Goal: Transaction & Acquisition: Purchase product/service

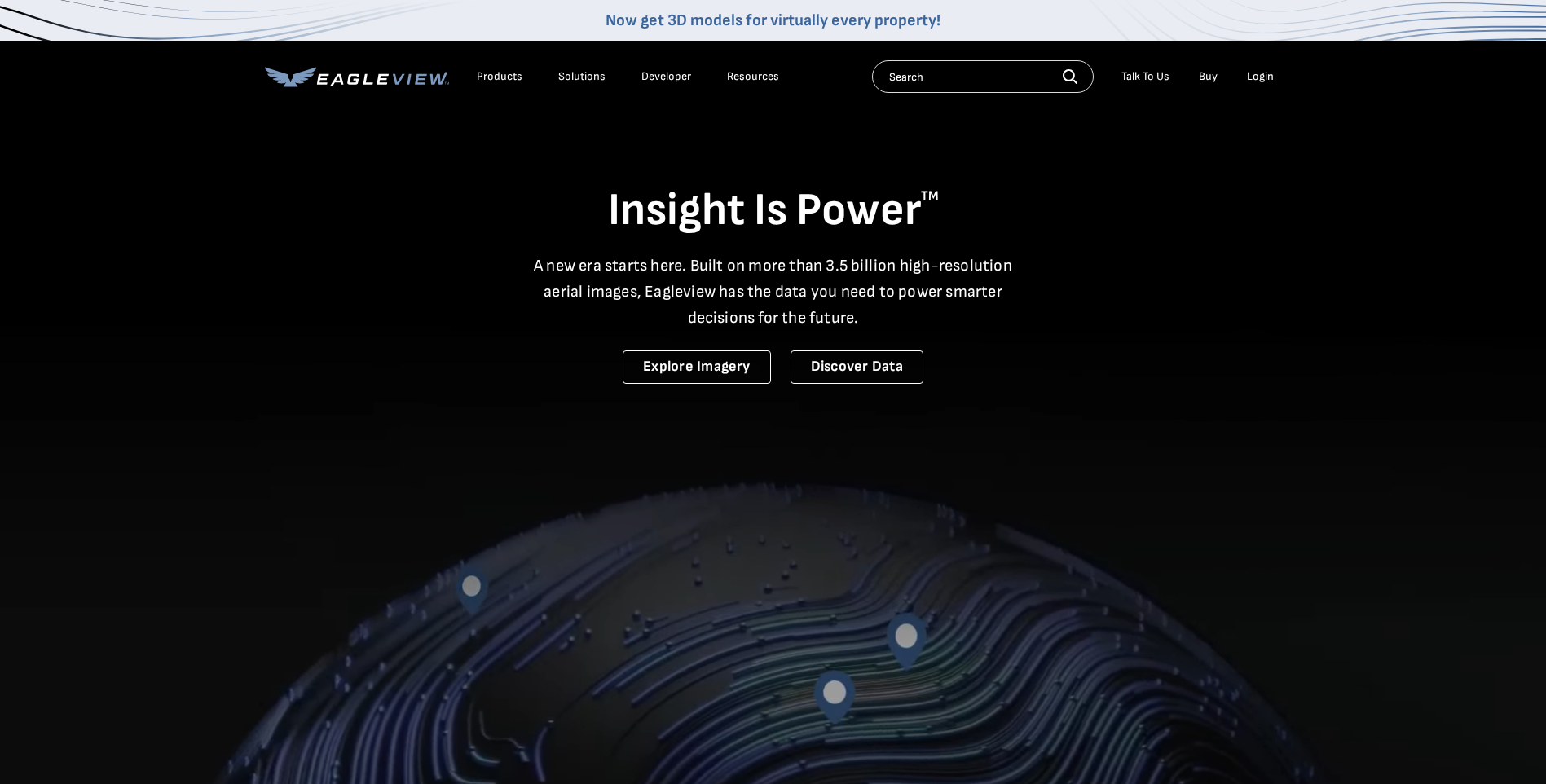
click at [940, 74] on input "text" at bounding box center [982, 77] width 221 height 33
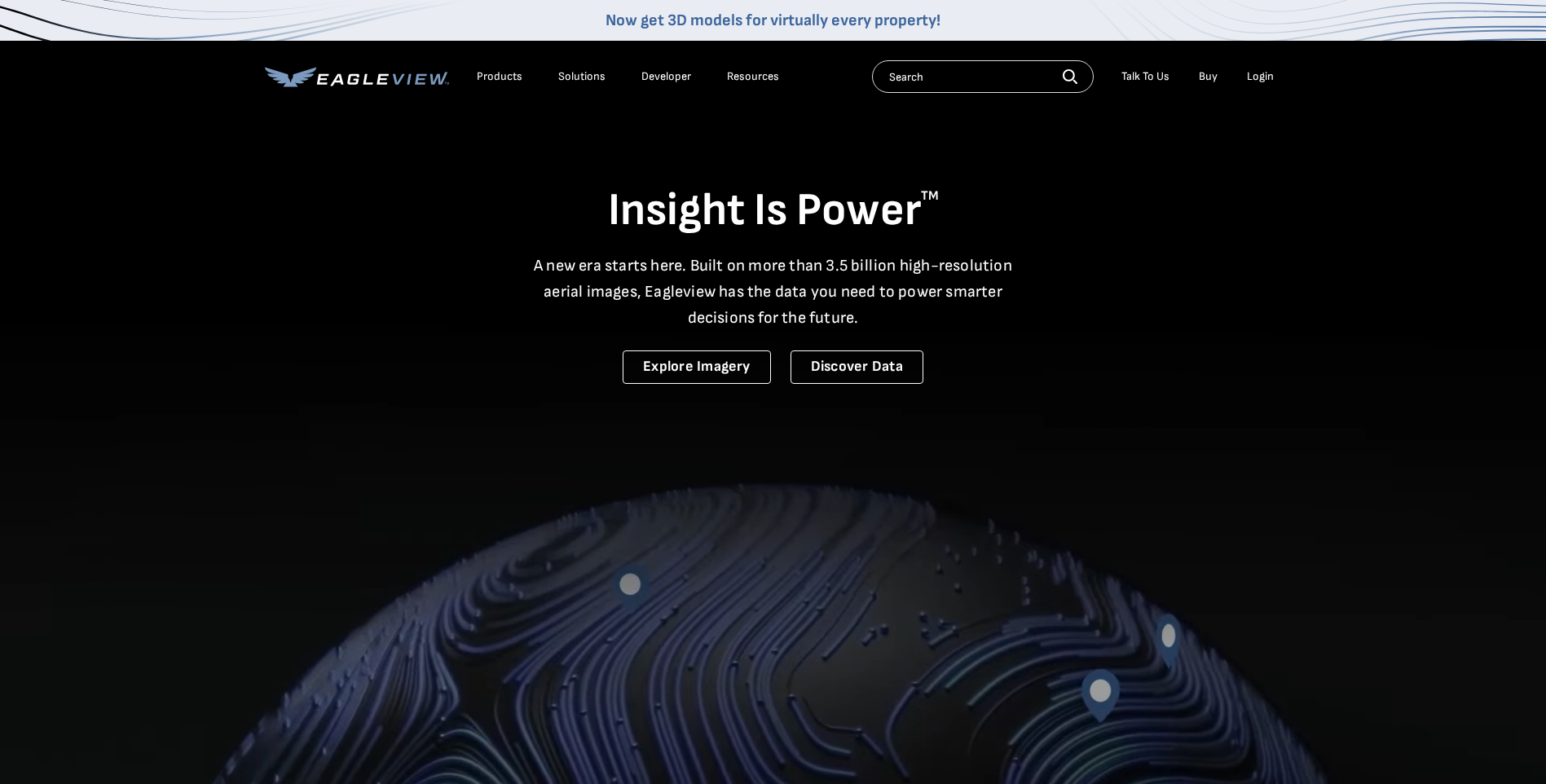
click at [1287, 80] on nav "Now get 3D models for virtually every property! Products Solutions Developer Re…" at bounding box center [773, 56] width 1546 height 112
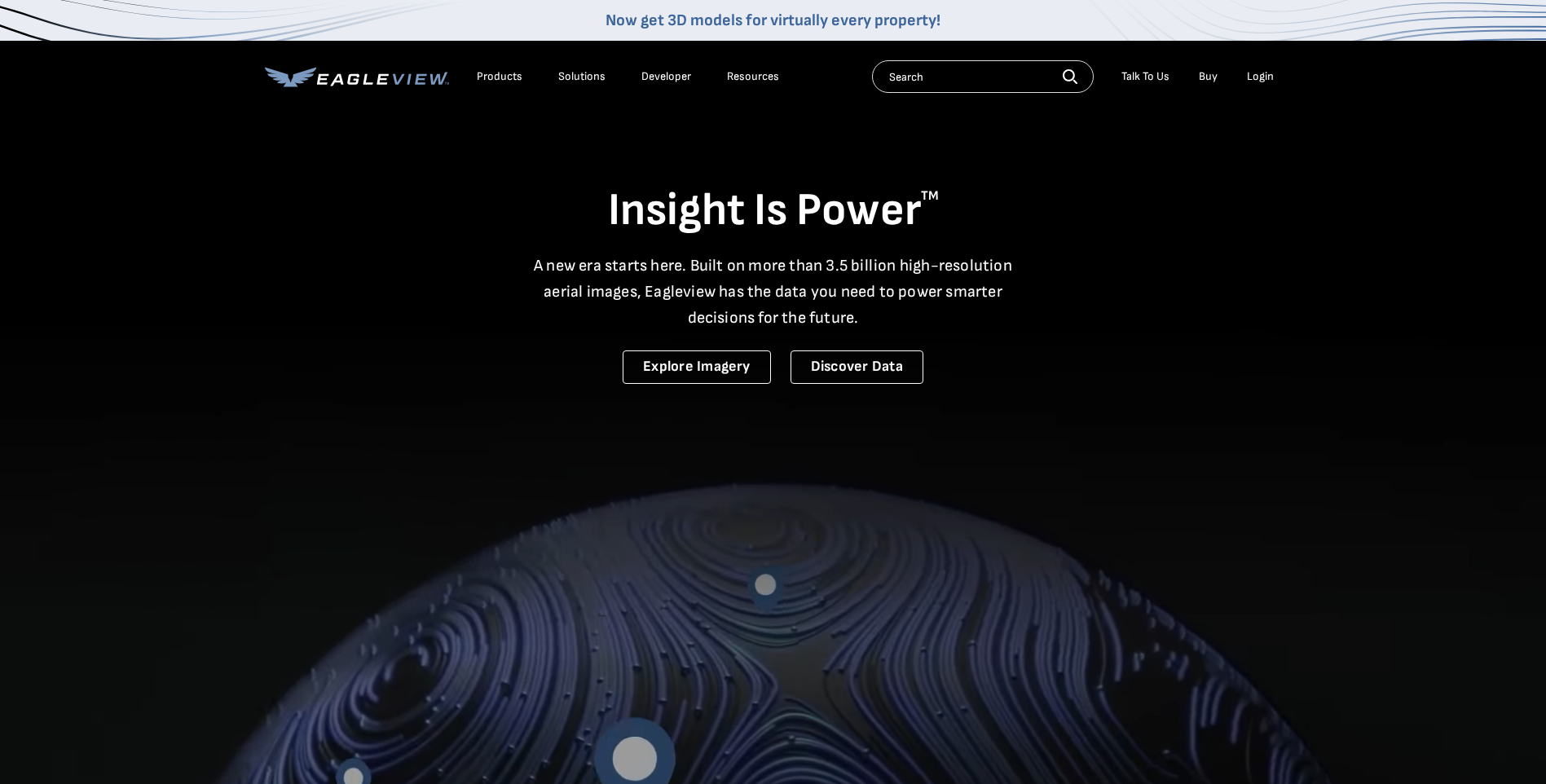
click at [1280, 80] on li "Login" at bounding box center [1260, 77] width 43 height 25
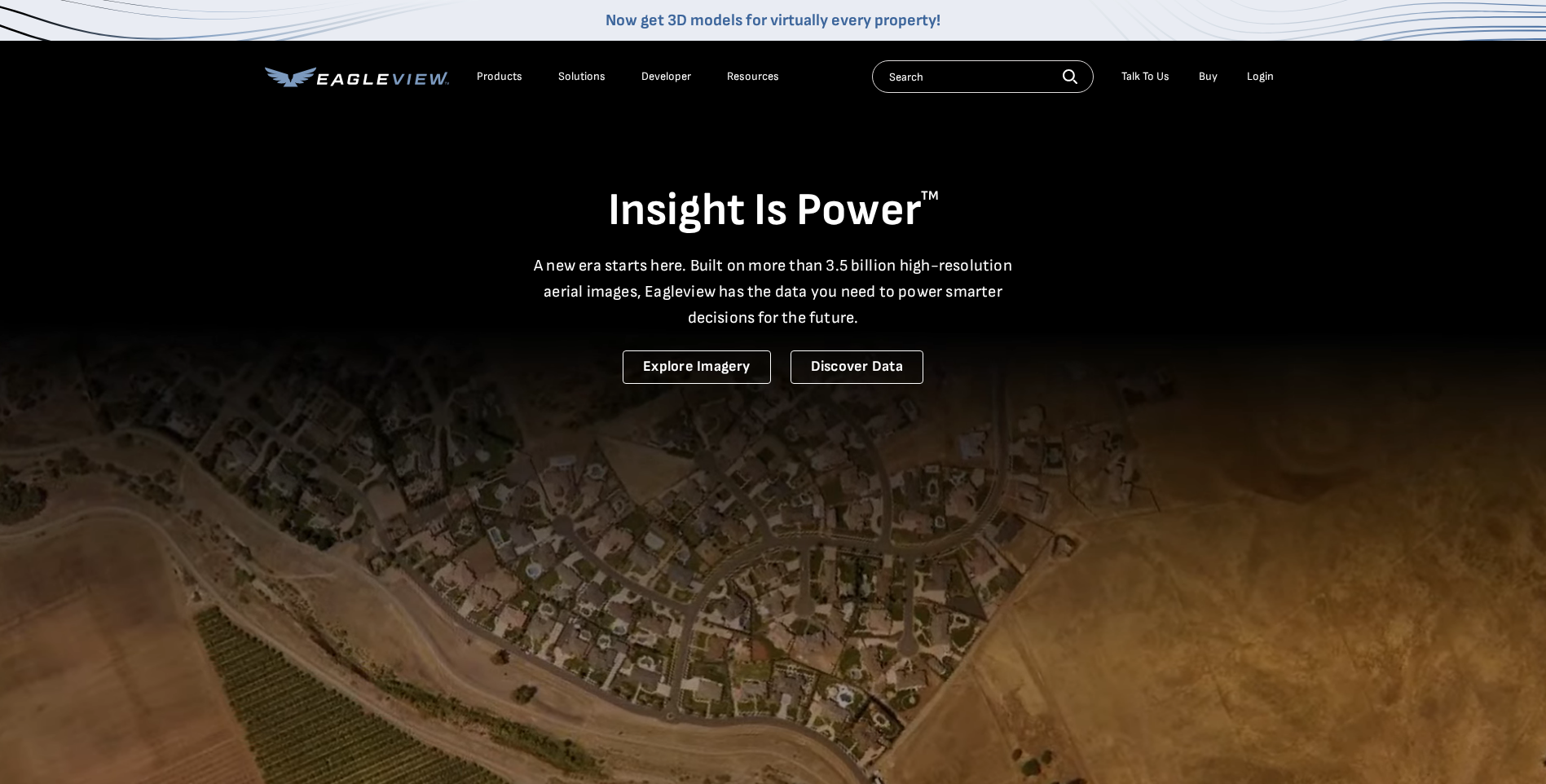
click at [1269, 76] on div "Login" at bounding box center [1260, 76] width 27 height 14
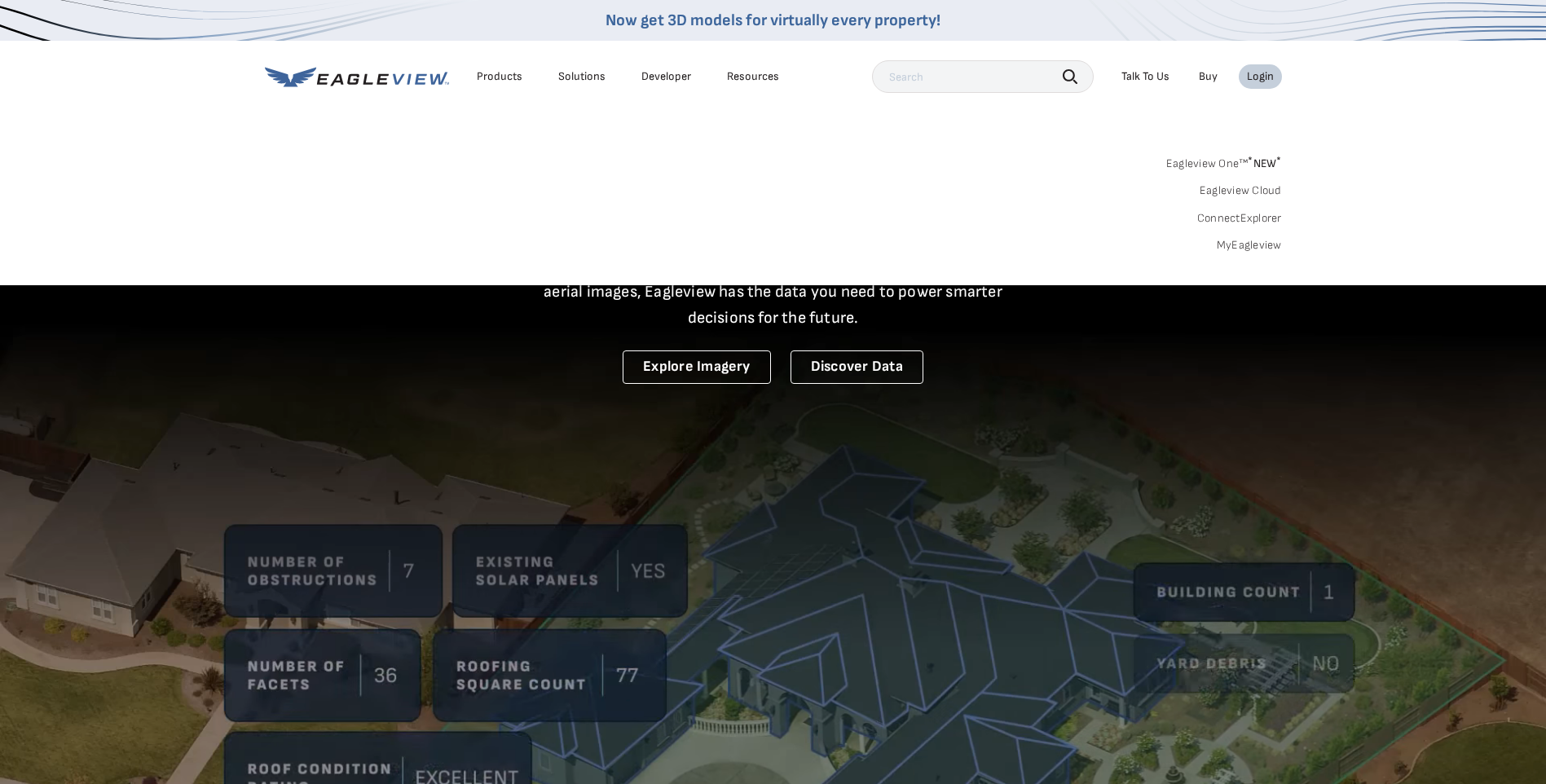
click at [1251, 242] on link "MyEagleview" at bounding box center [1250, 244] width 65 height 14
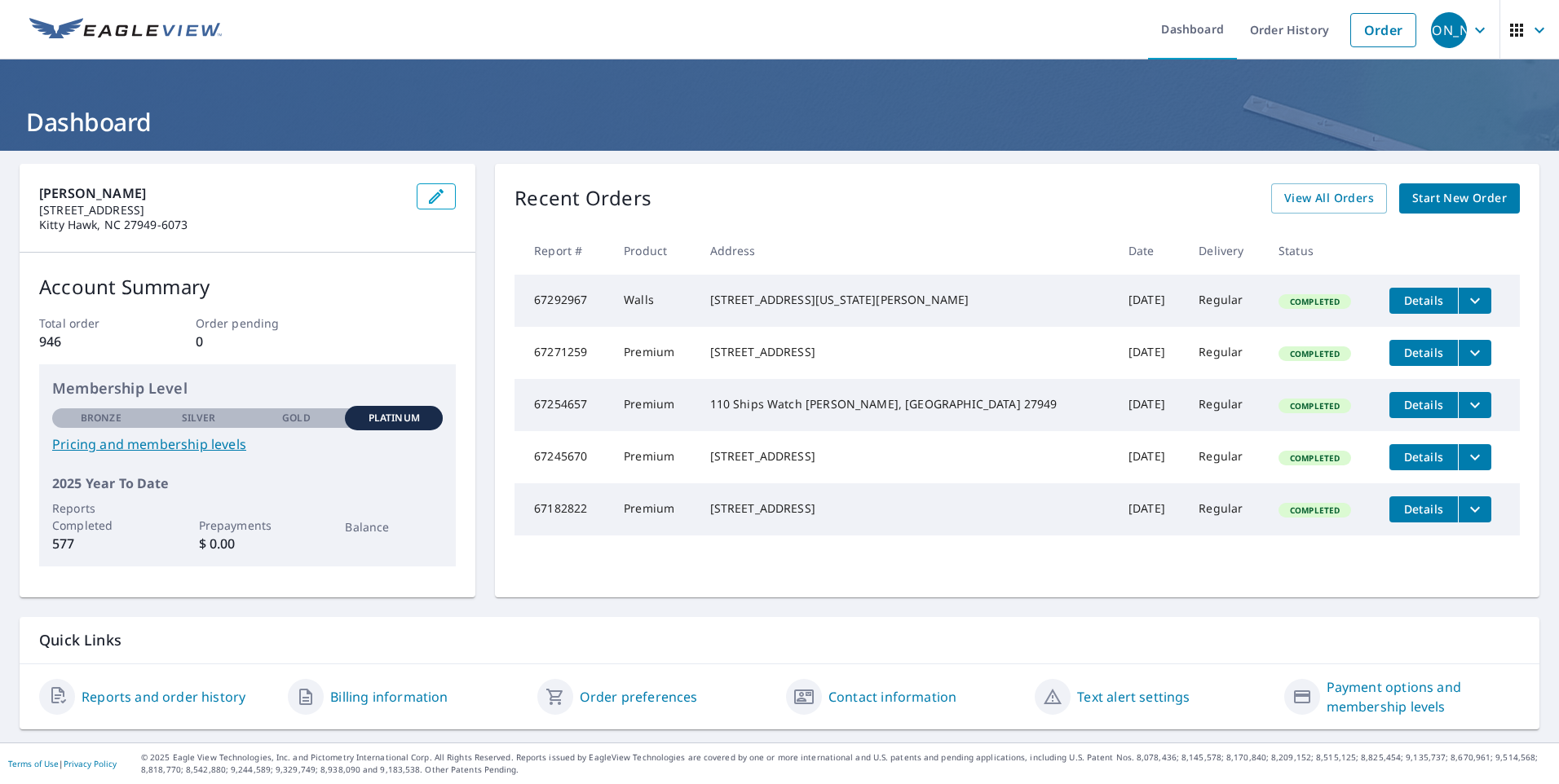
click at [1465, 303] on icon "filesDropdownBtn-67292967" at bounding box center [1475, 301] width 19 height 19
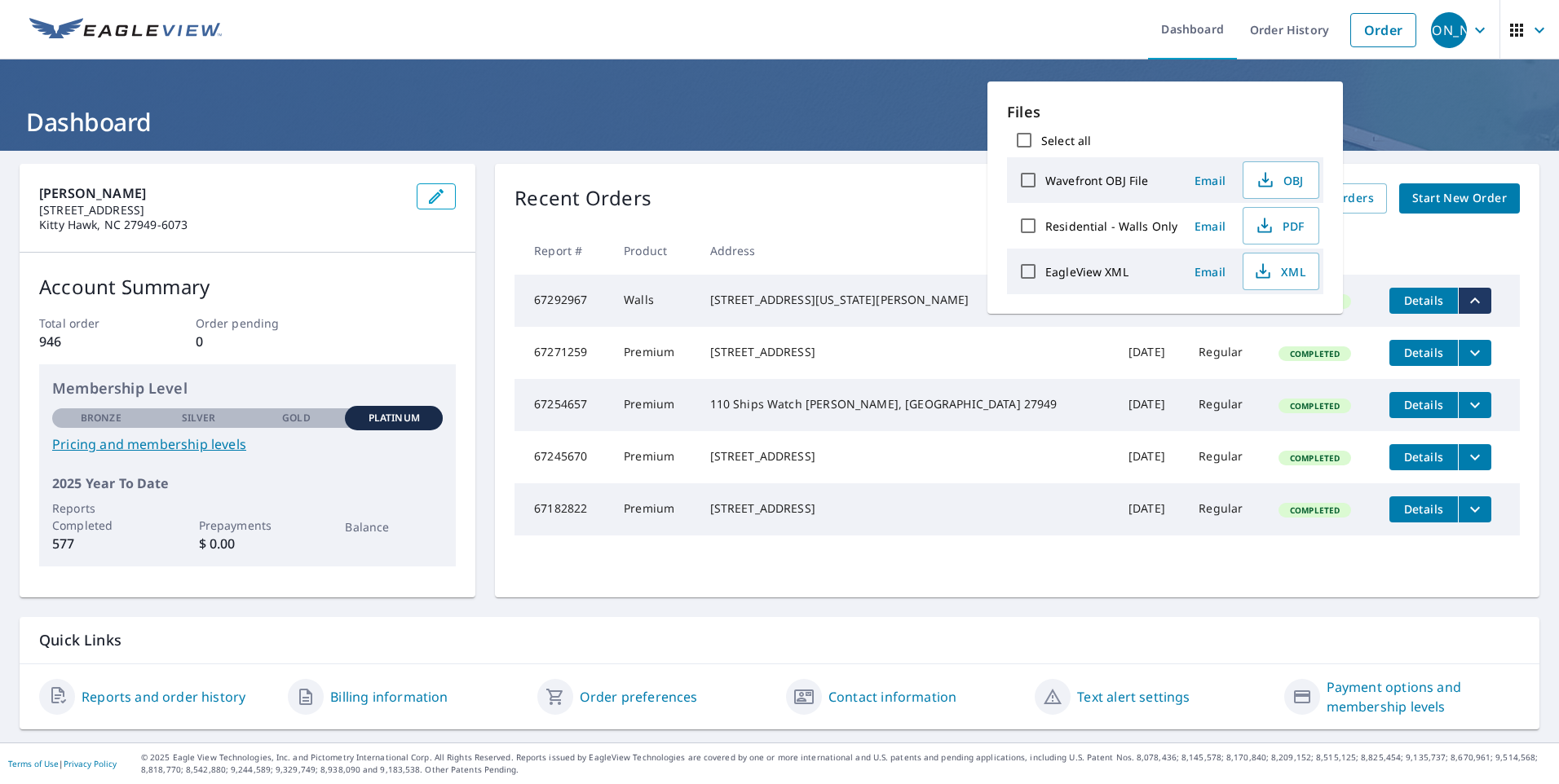
click at [1465, 303] on icon "filesDropdownBtn-67292967" at bounding box center [1475, 301] width 19 height 19
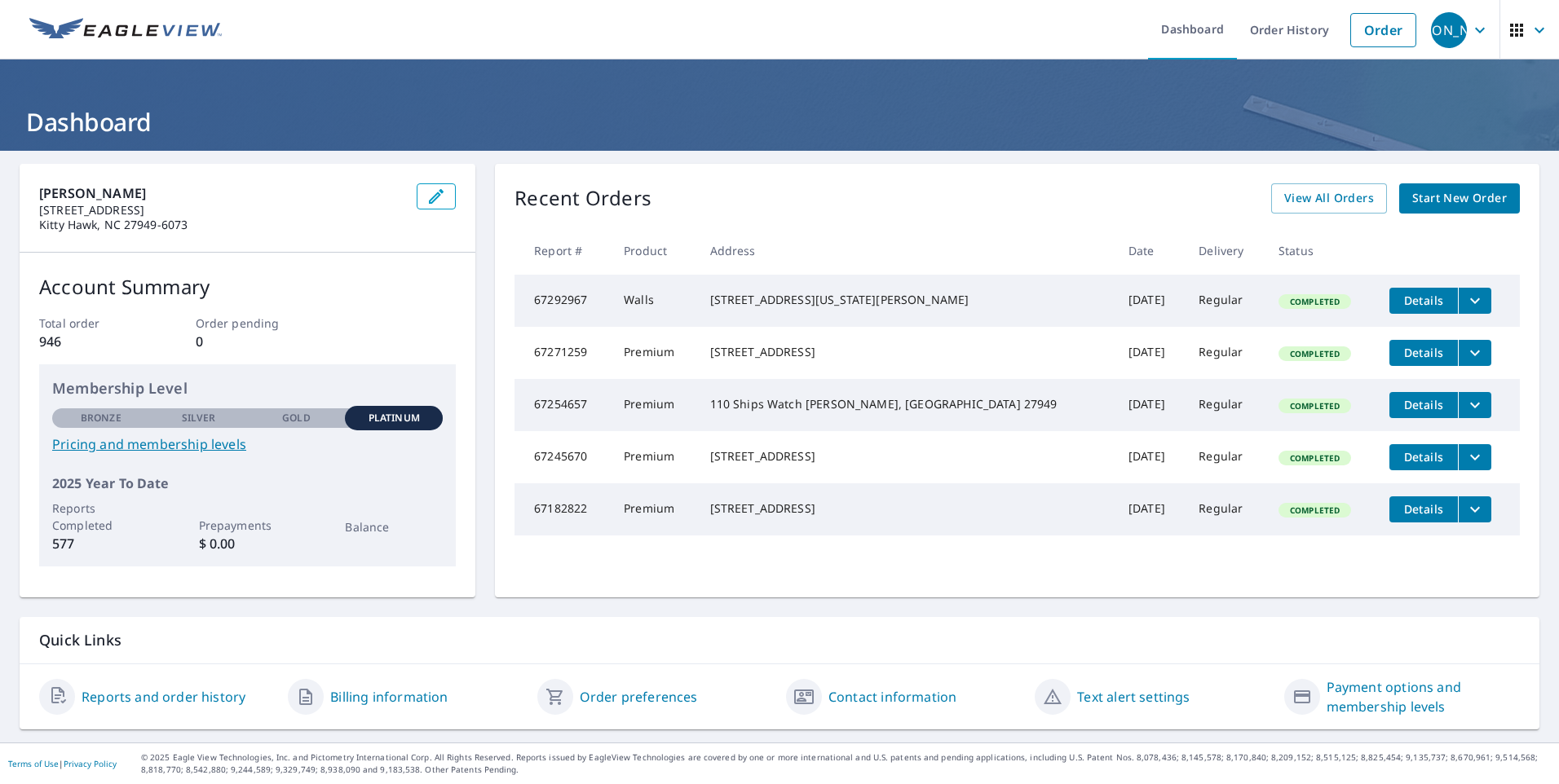
click at [1377, 307] on td "Details" at bounding box center [1449, 301] width 144 height 52
click at [1400, 304] on span "Details" at bounding box center [1424, 300] width 49 height 15
drag, startPoint x: 877, startPoint y: 290, endPoint x: 752, endPoint y: 291, distance: 125.0
click at [752, 291] on div "201 S Virginia Dare Trl Kill Devil Hills, NC 27948" at bounding box center [906, 299] width 392 height 16
copy div "201 S Virginia Dare Trl"
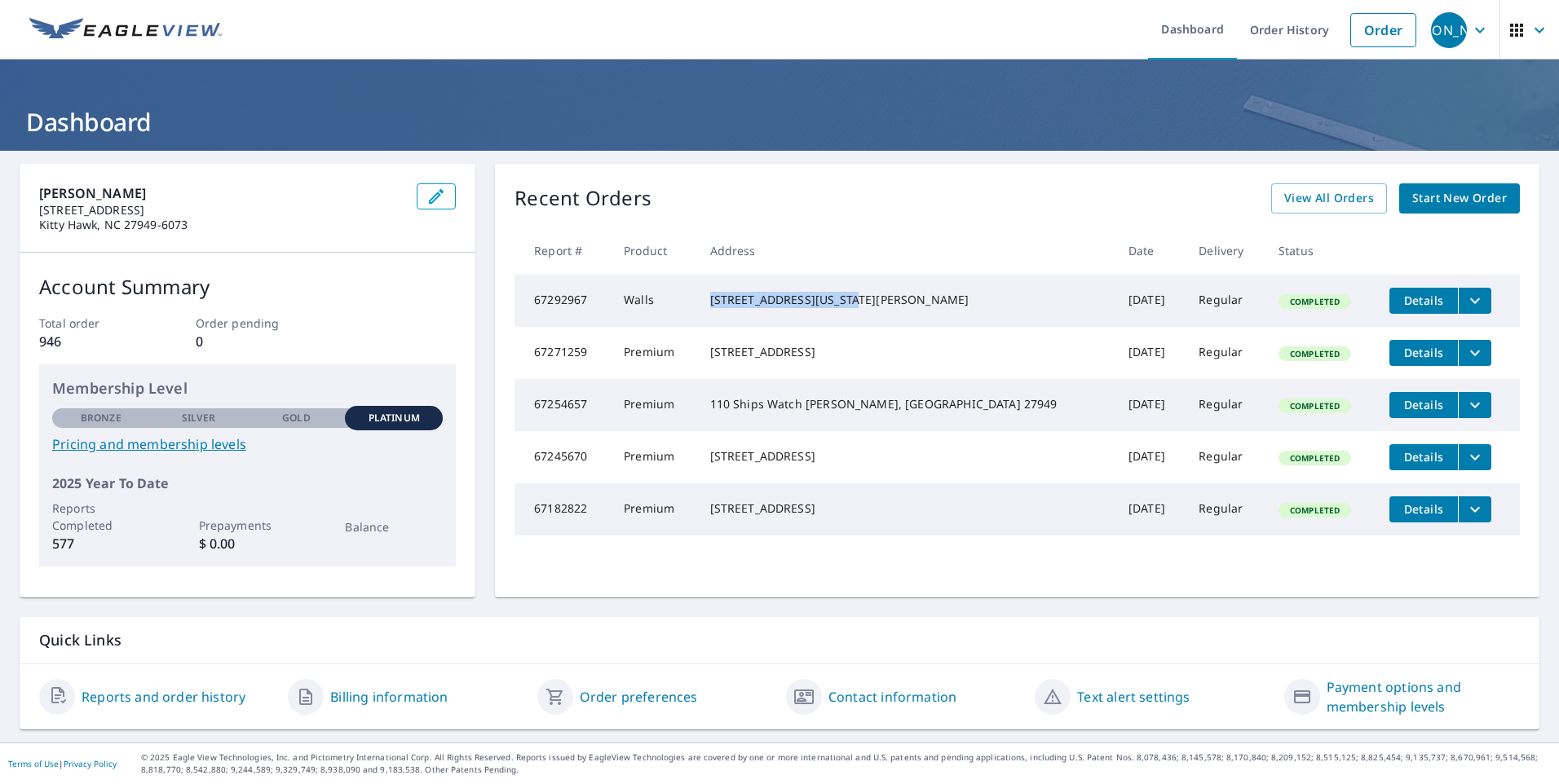
click at [1442, 201] on span "Start New Order" at bounding box center [1459, 197] width 95 height 20
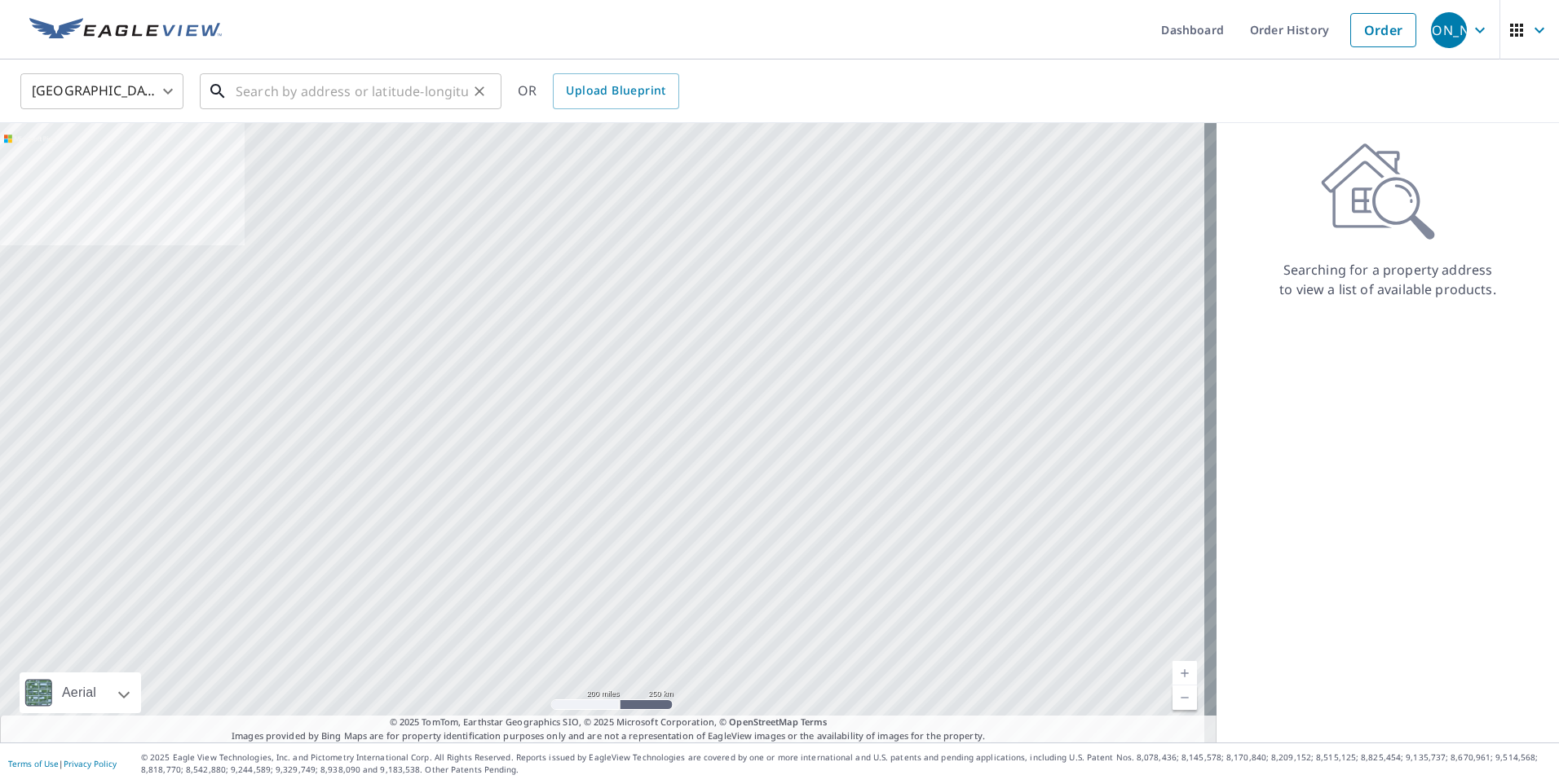
drag, startPoint x: 276, startPoint y: 75, endPoint x: 275, endPoint y: 94, distance: 19.0
click at [276, 77] on input "text" at bounding box center [352, 91] width 232 height 46
paste input "201 S Virginia Dare Trl"
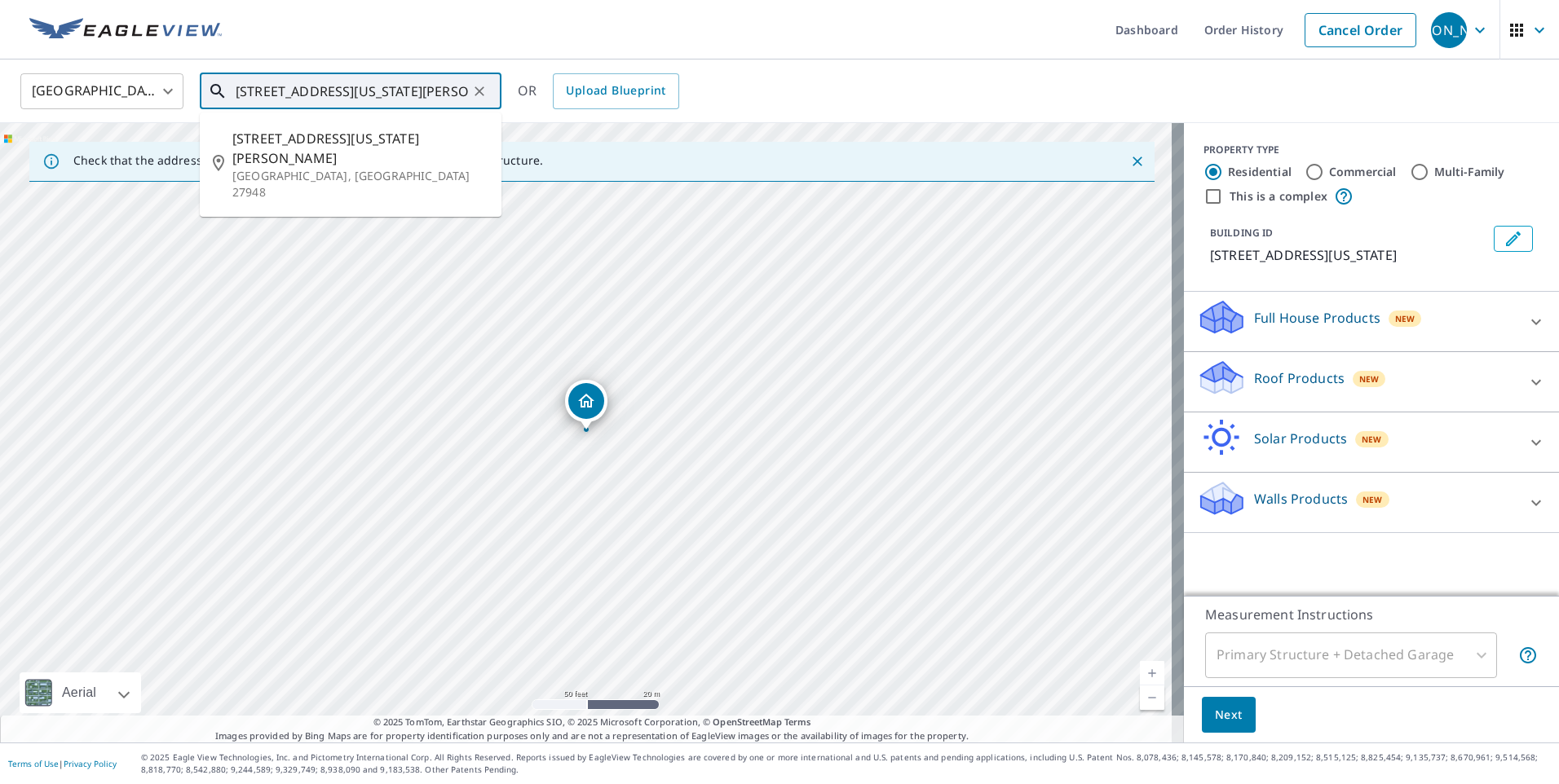
click at [386, 97] on input "201 S Virginia Dare Trl" at bounding box center [352, 91] width 232 height 46
click at [337, 168] on p "Kill Devil Hills, NC 27948" at bounding box center [360, 184] width 256 height 33
type input "201 S Virginia Dare Trl Kill Devil Hills, NC 27948"
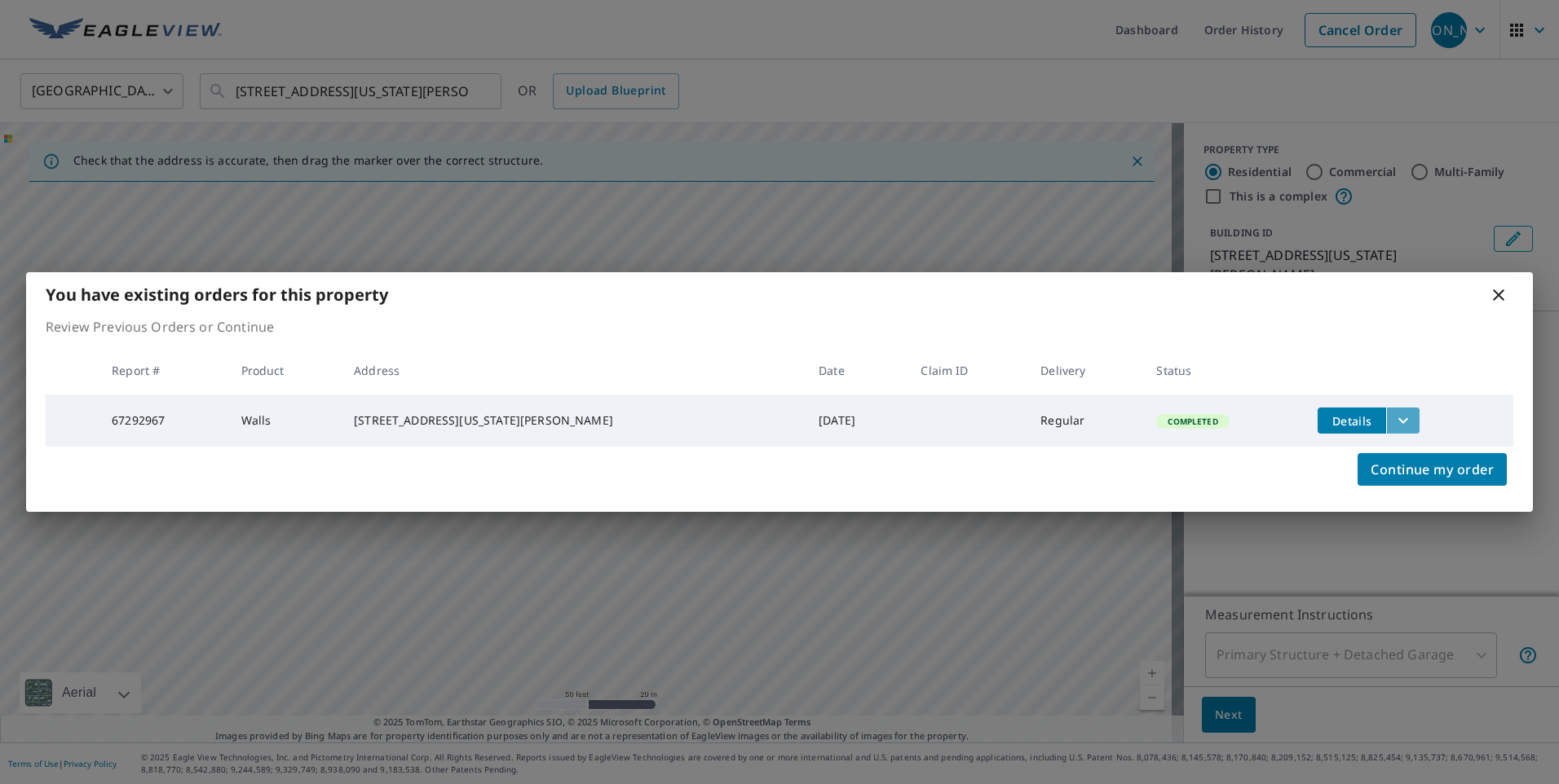
click at [1399, 419] on icon "filesDropdownBtn-67292967" at bounding box center [1404, 421] width 10 height 6
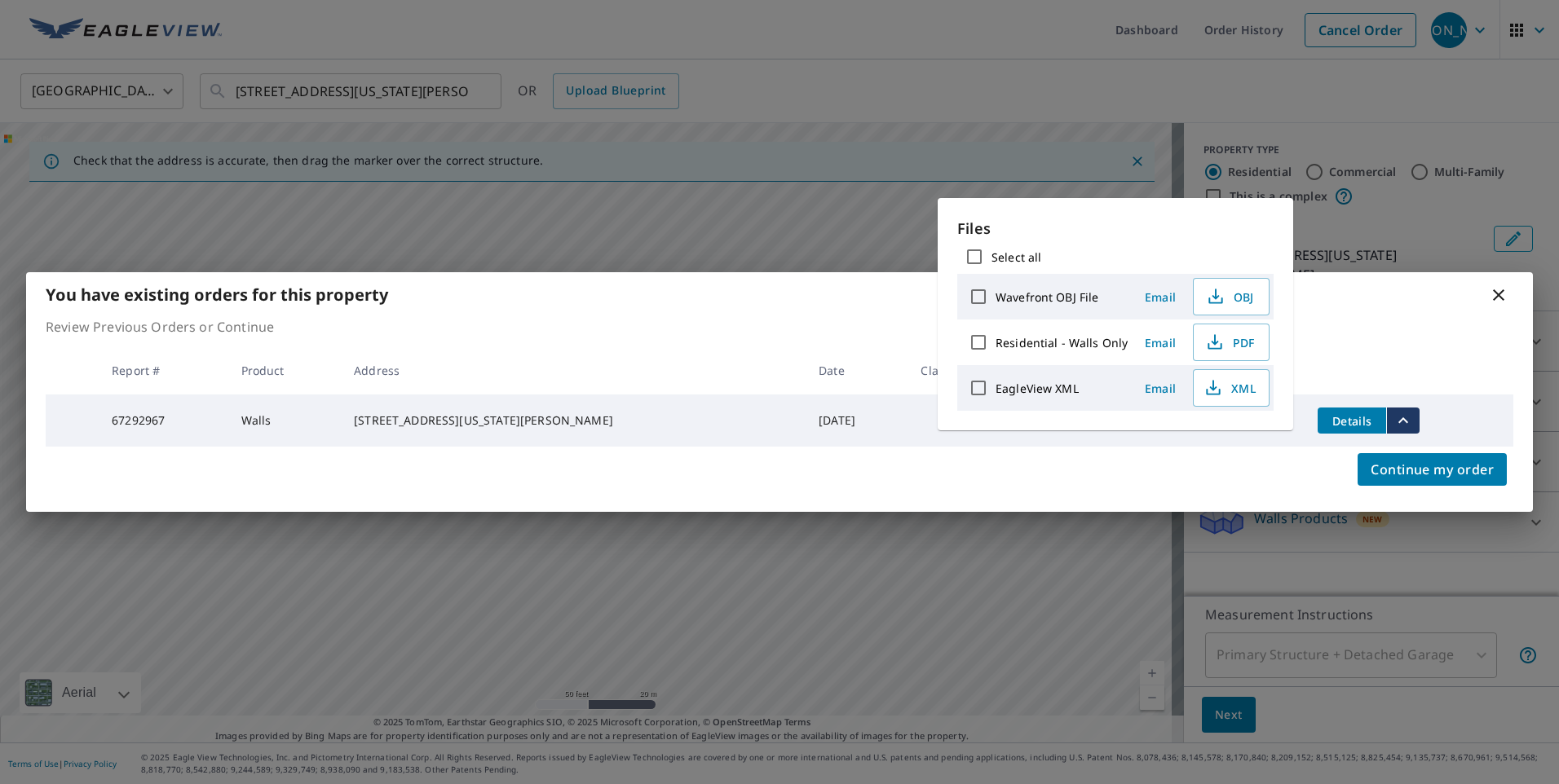
click at [1248, 473] on div "Continue my order" at bounding box center [780, 479] width 1507 height 65
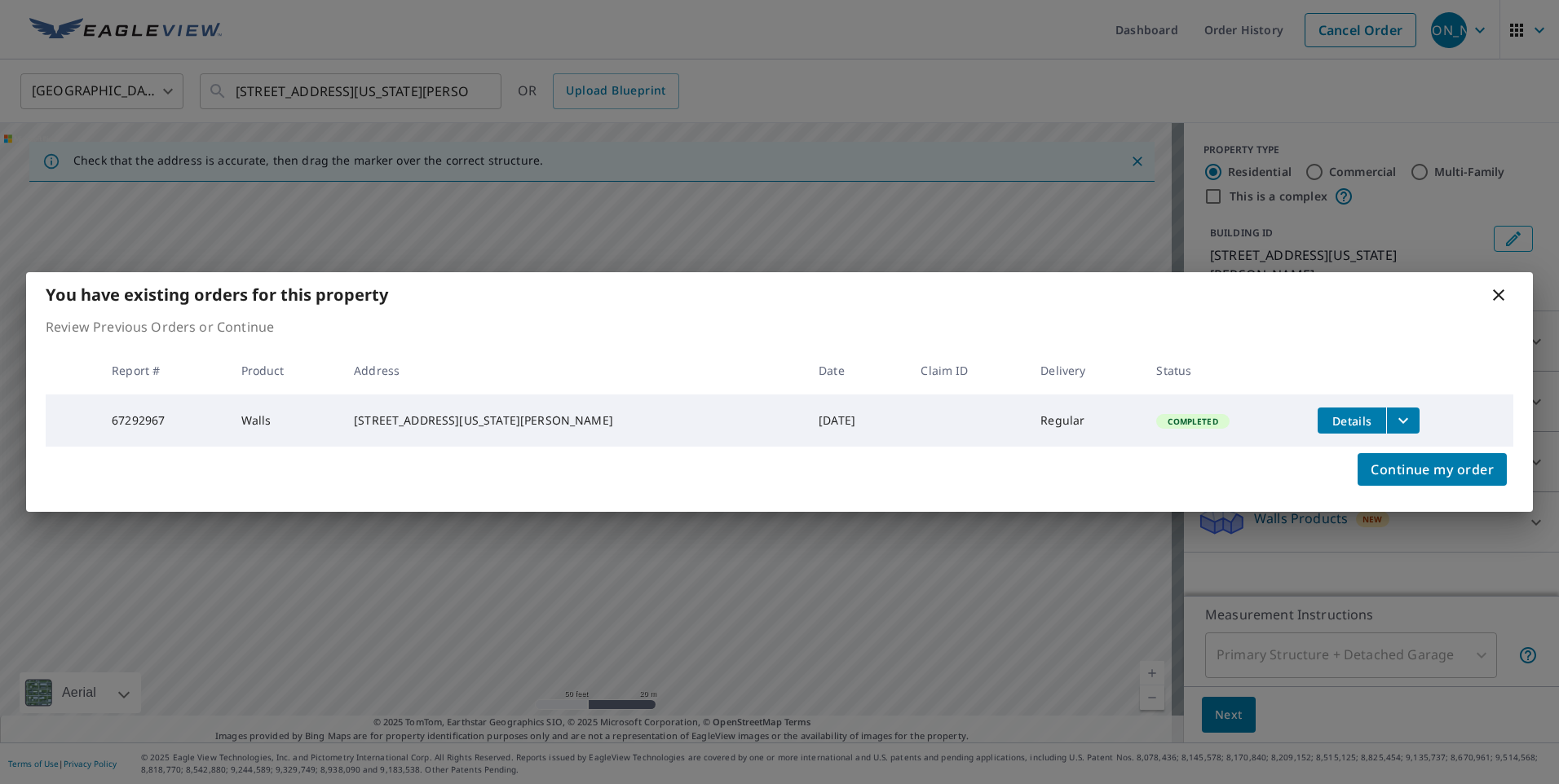
click at [1317, 421] on button "Details" at bounding box center [1351, 420] width 68 height 26
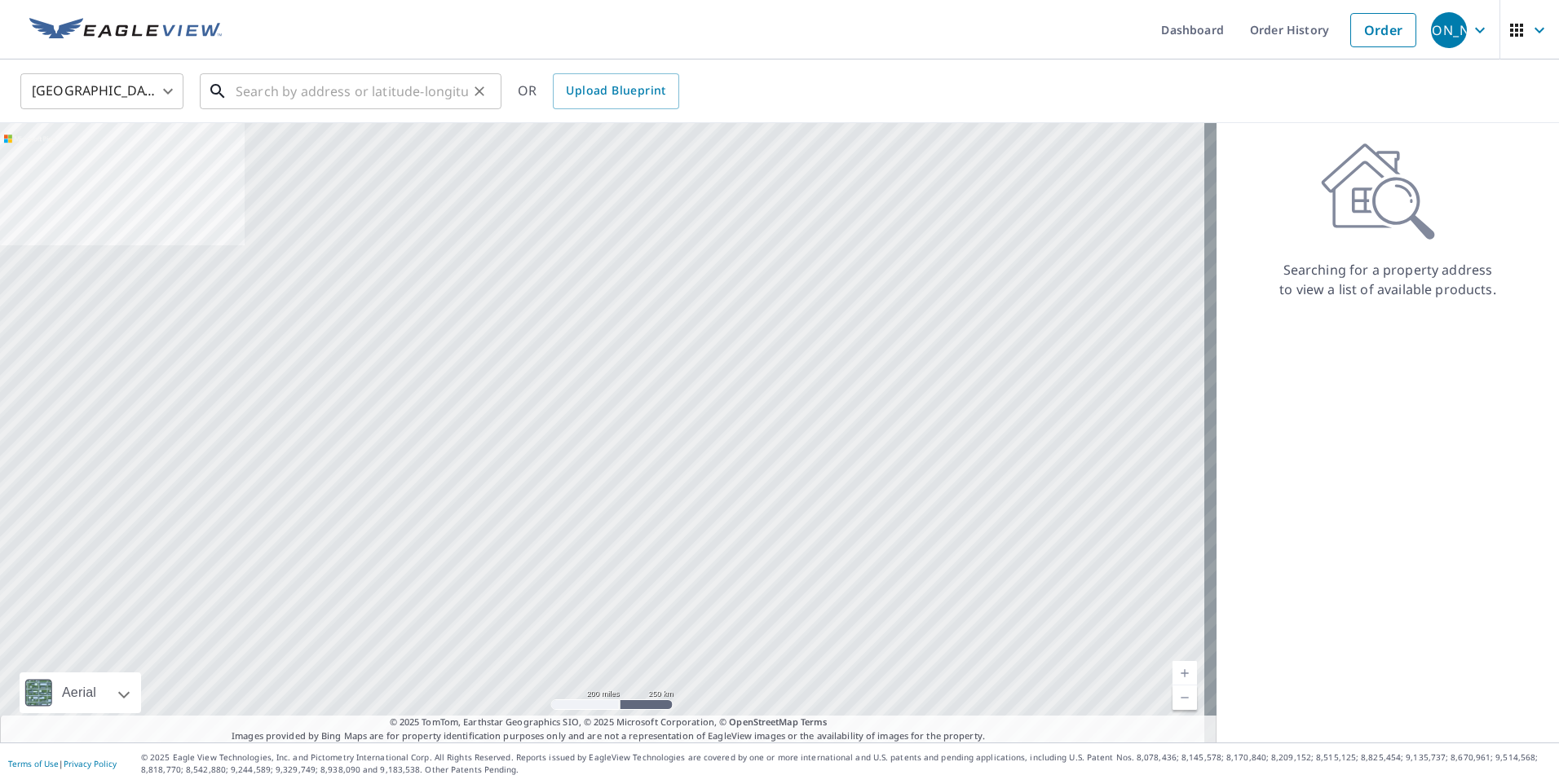
drag, startPoint x: 409, startPoint y: 104, endPoint x: 401, endPoint y: 99, distance: 9.4
click at [407, 104] on input "text" at bounding box center [352, 91] width 232 height 46
paste input "201 S Virginia Dare Trl"
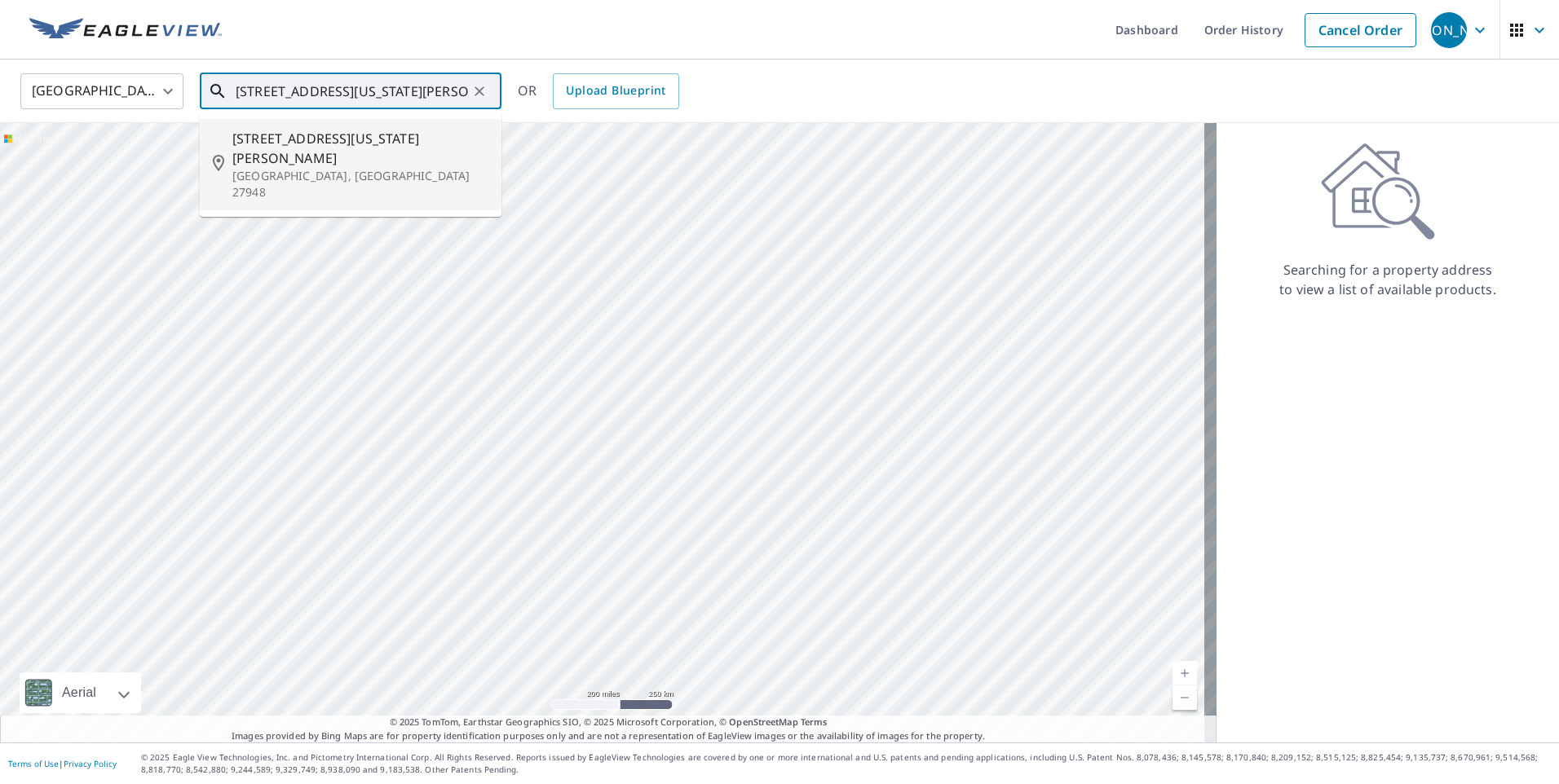
click at [370, 141] on span "201 S Virginia Dare Trl" at bounding box center [360, 148] width 256 height 39
type input "201 S Virginia Dare Trl Kill Devil Hills, NC 27948"
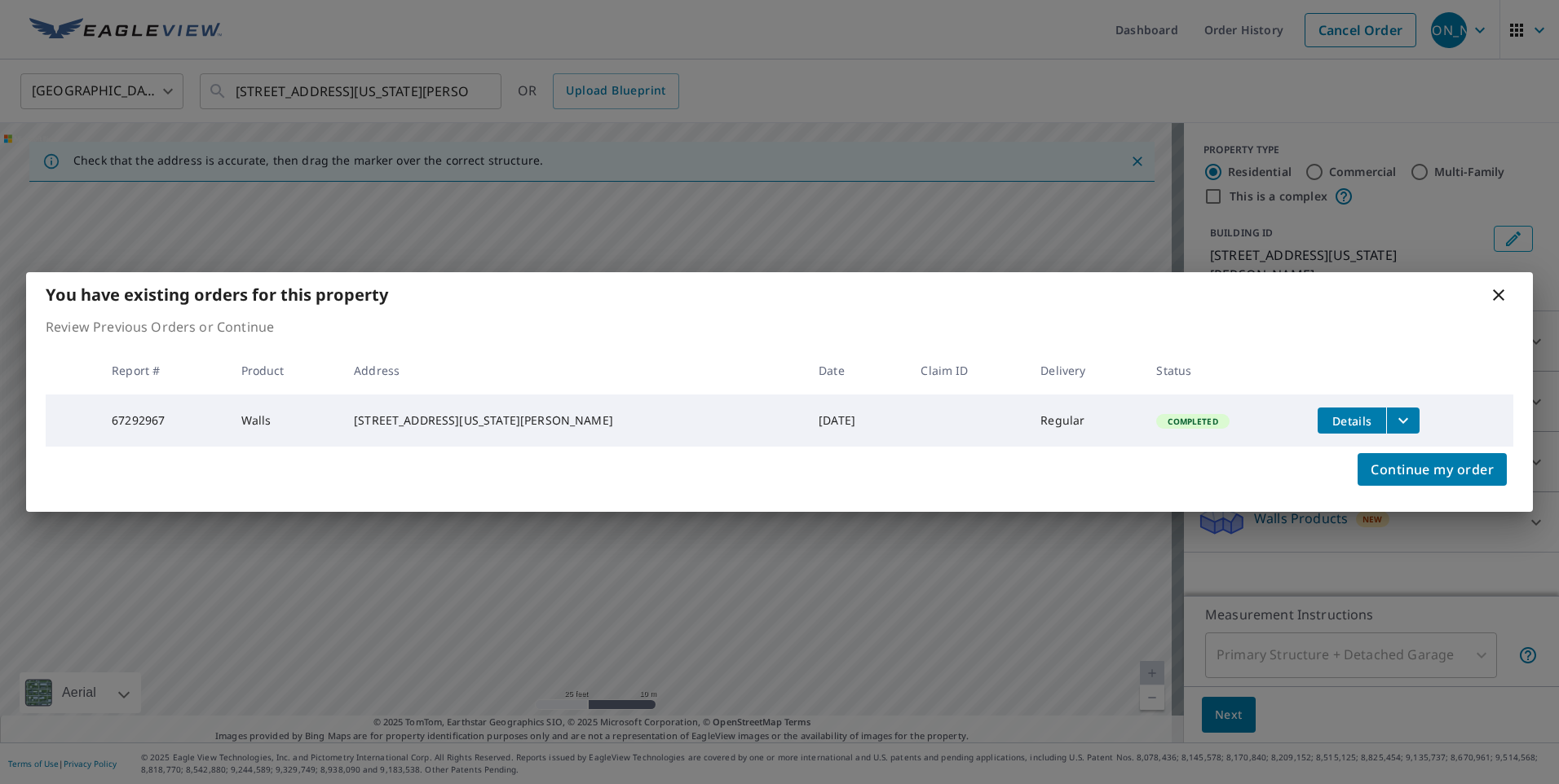
click at [1492, 291] on icon at bounding box center [1499, 295] width 19 height 19
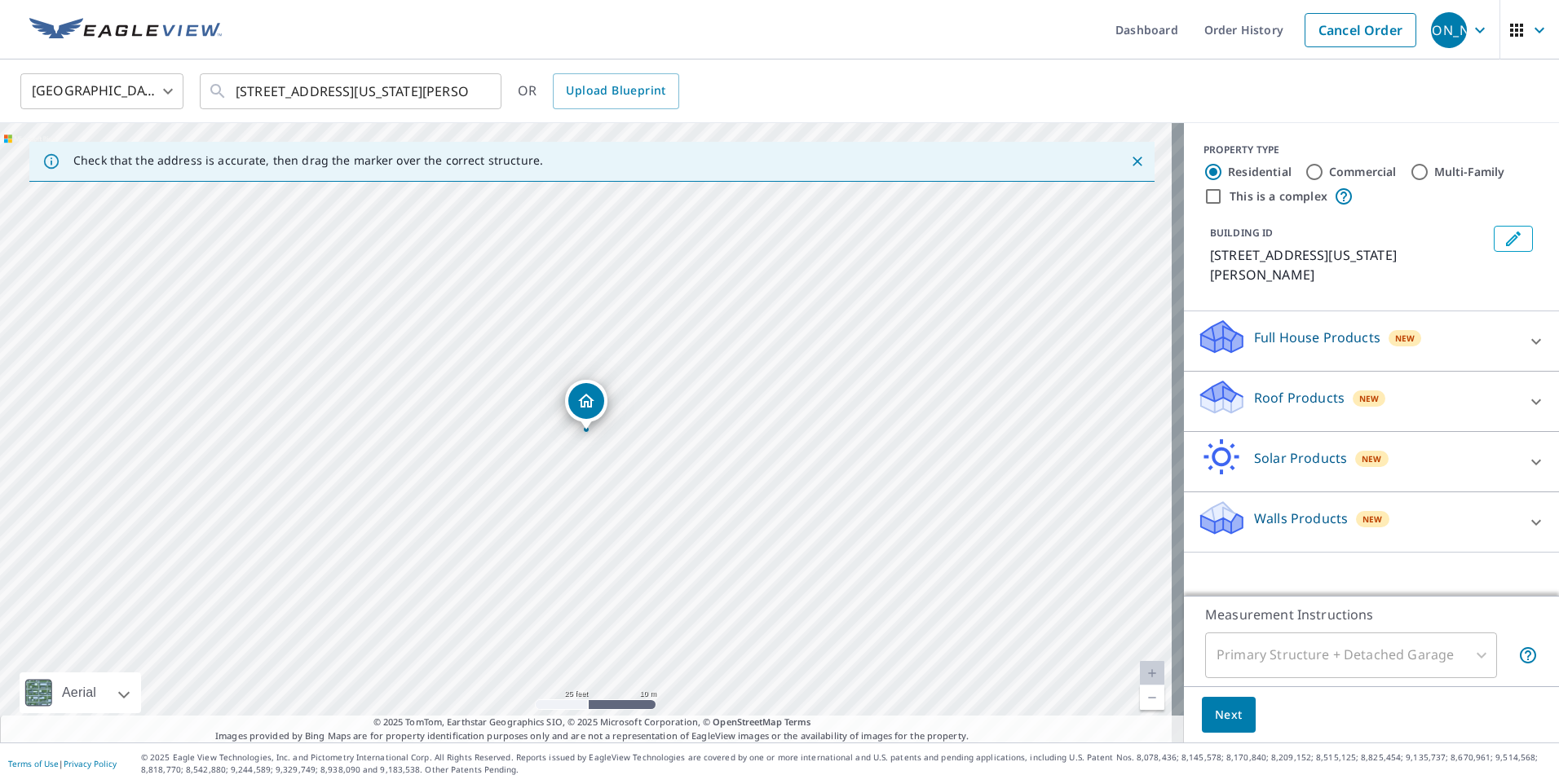
click at [1308, 334] on p "Full House Products" at bounding box center [1317, 337] width 127 height 19
click at [1276, 338] on p "Full House Products" at bounding box center [1317, 337] width 127 height 19
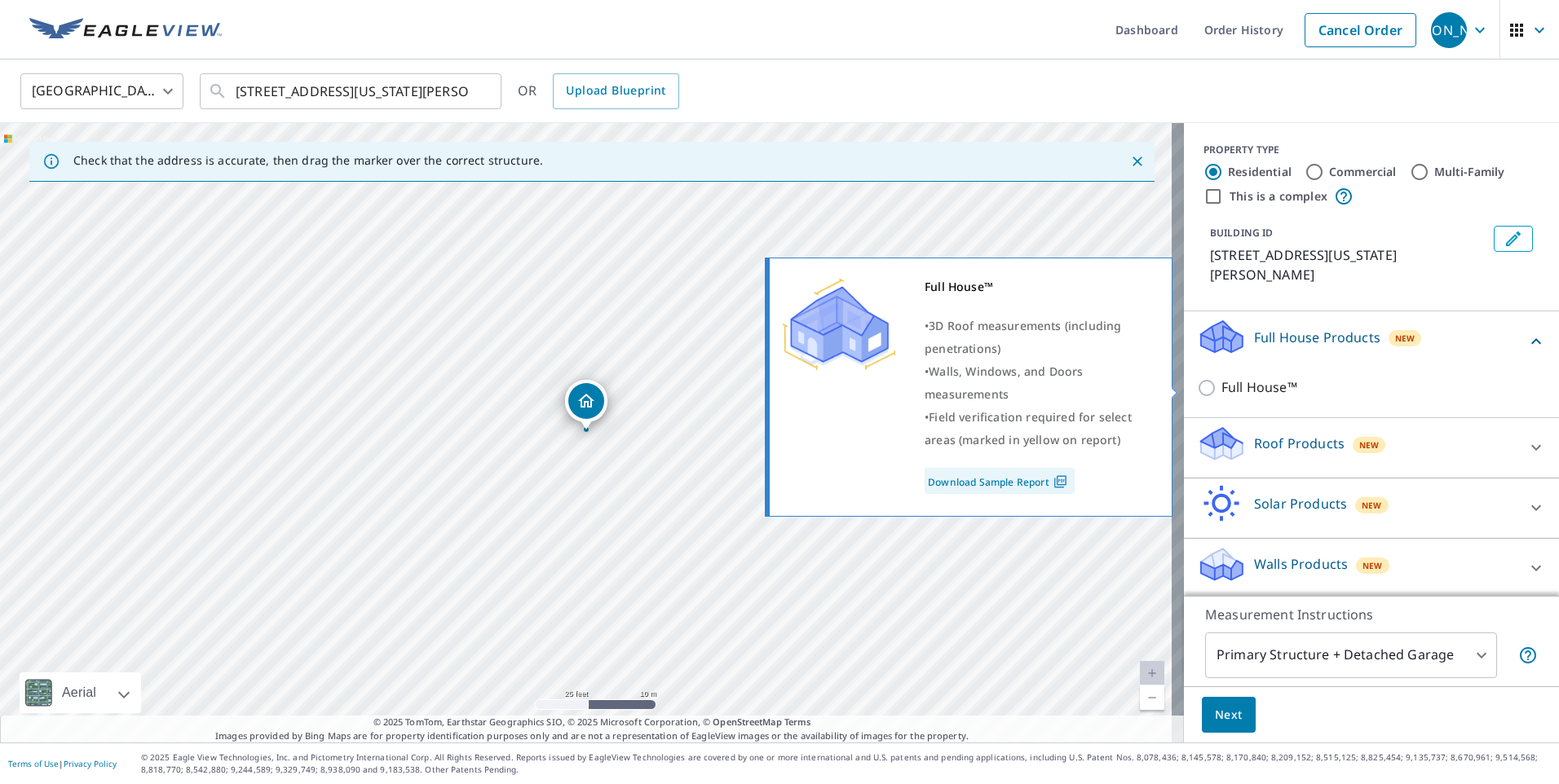
click at [1198, 380] on input "Full House™" at bounding box center [1210, 388] width 25 height 19
checkbox input "true"
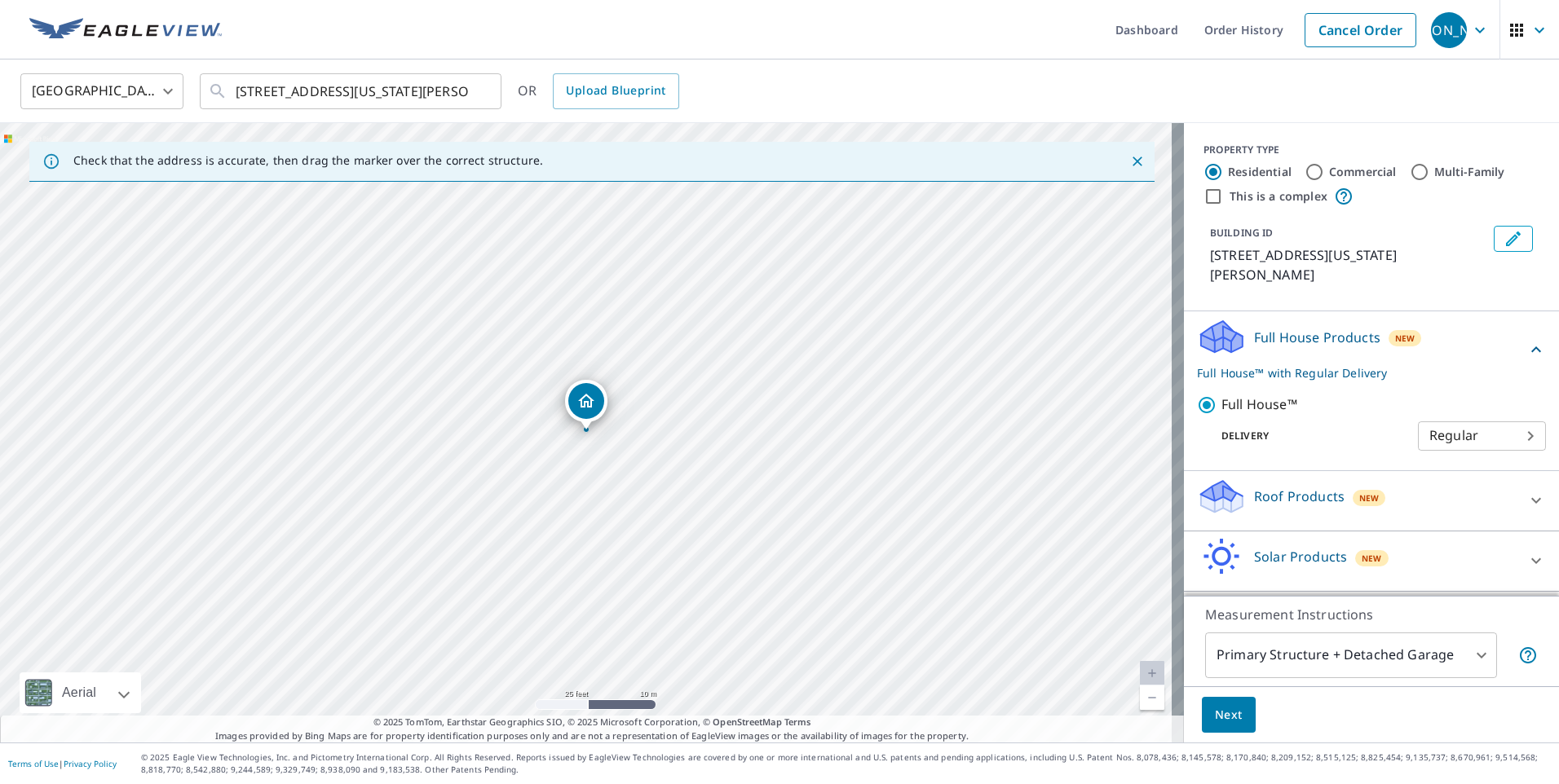
click at [1222, 712] on span "Next" at bounding box center [1228, 715] width 28 height 20
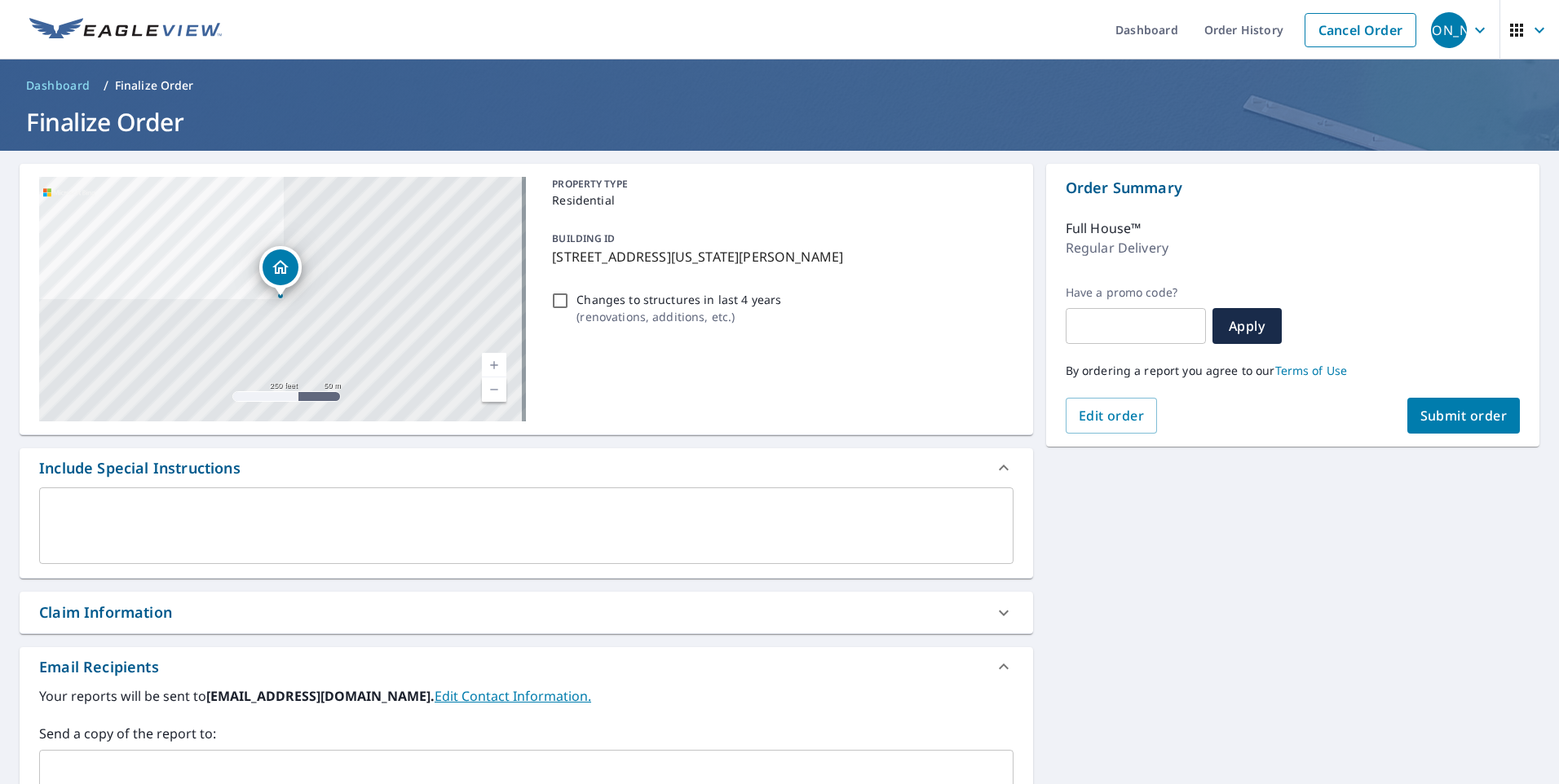
click at [309, 540] on textarea at bounding box center [526, 526] width 952 height 46
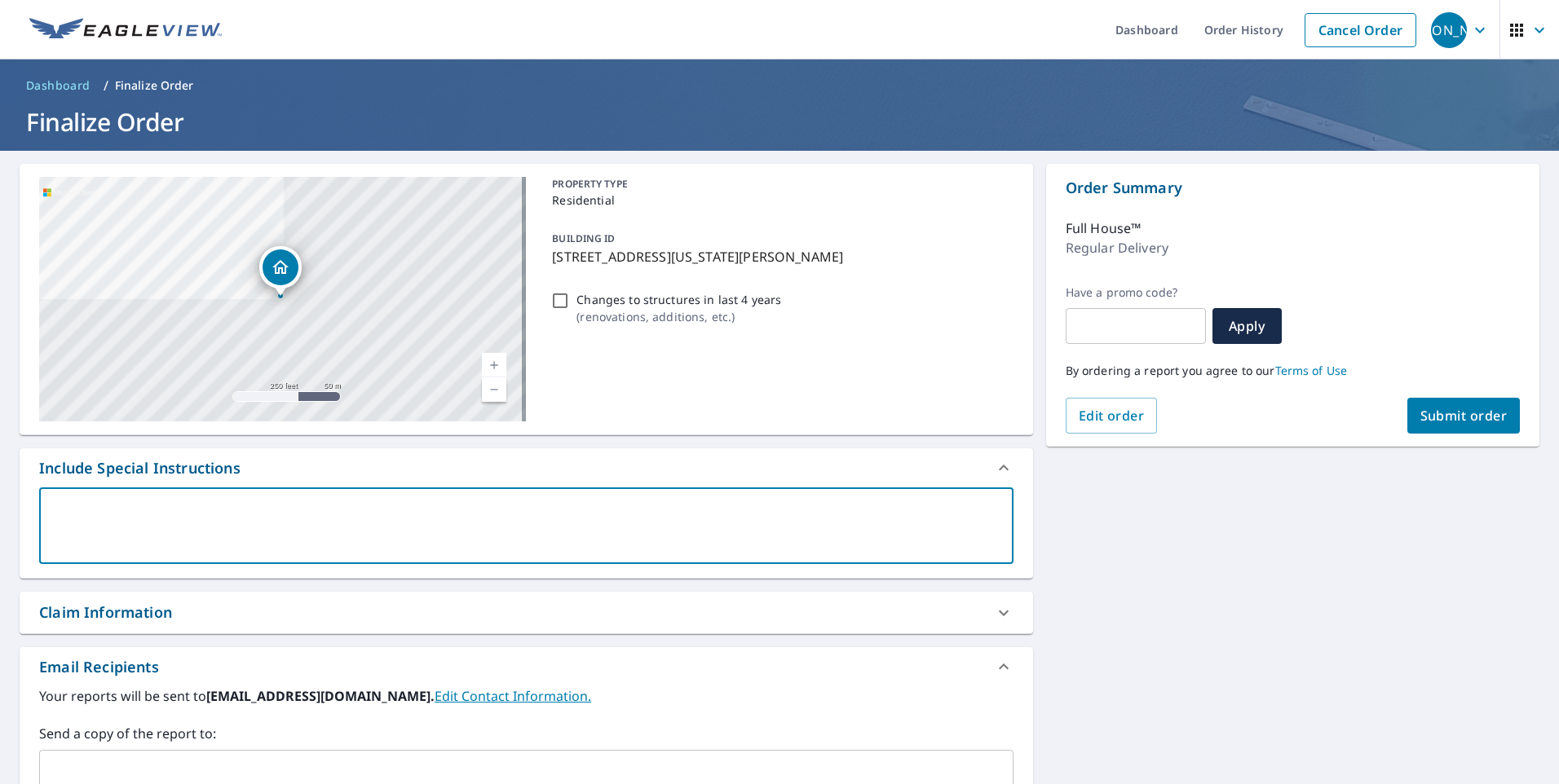
type textarea "M"
type textarea "x"
type textarea "Mi"
type textarea "x"
type textarea "Mig"
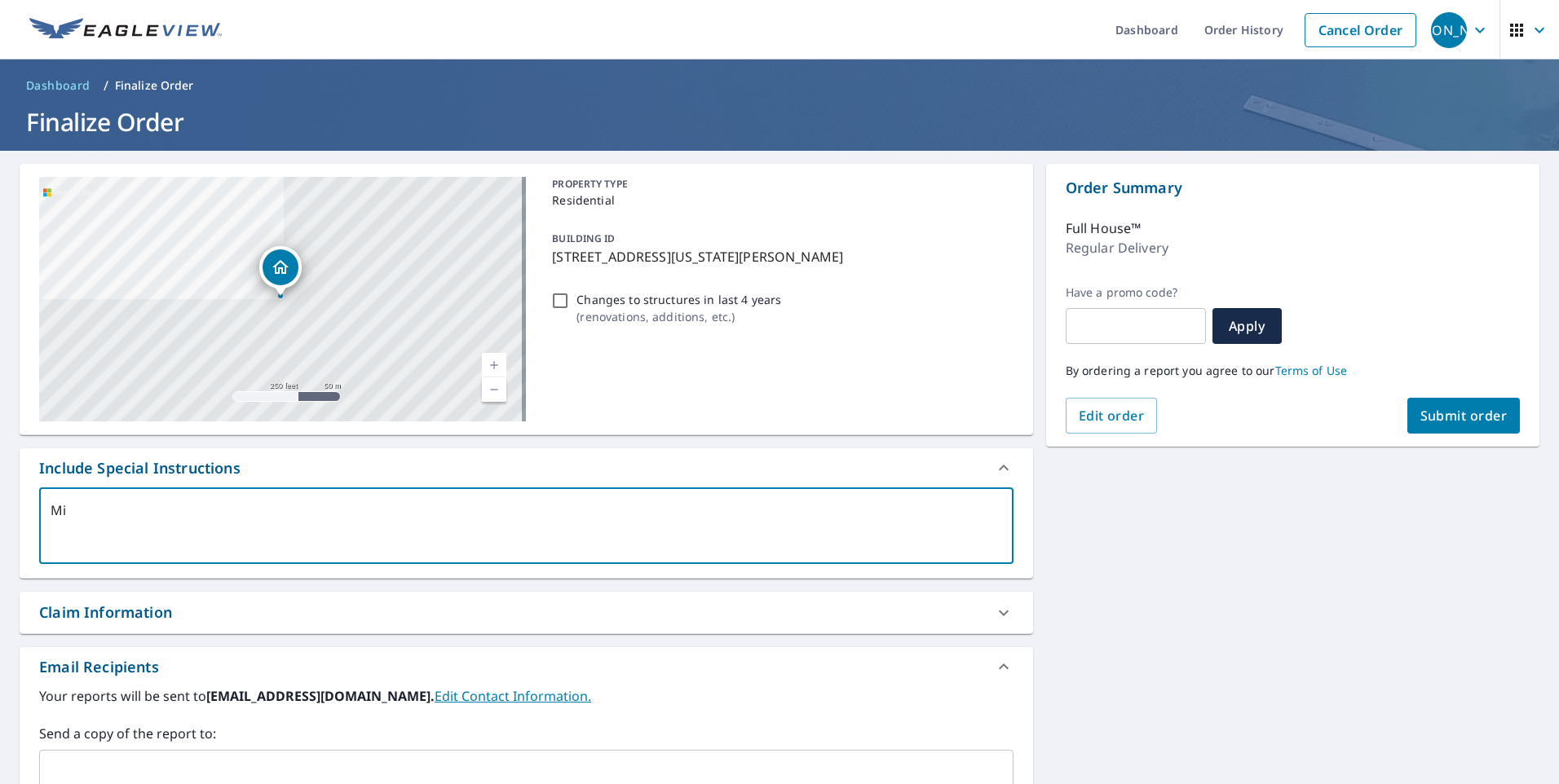
type textarea "x"
type textarea "Migu"
type textarea "x"
type textarea "Migue"
type textarea "x"
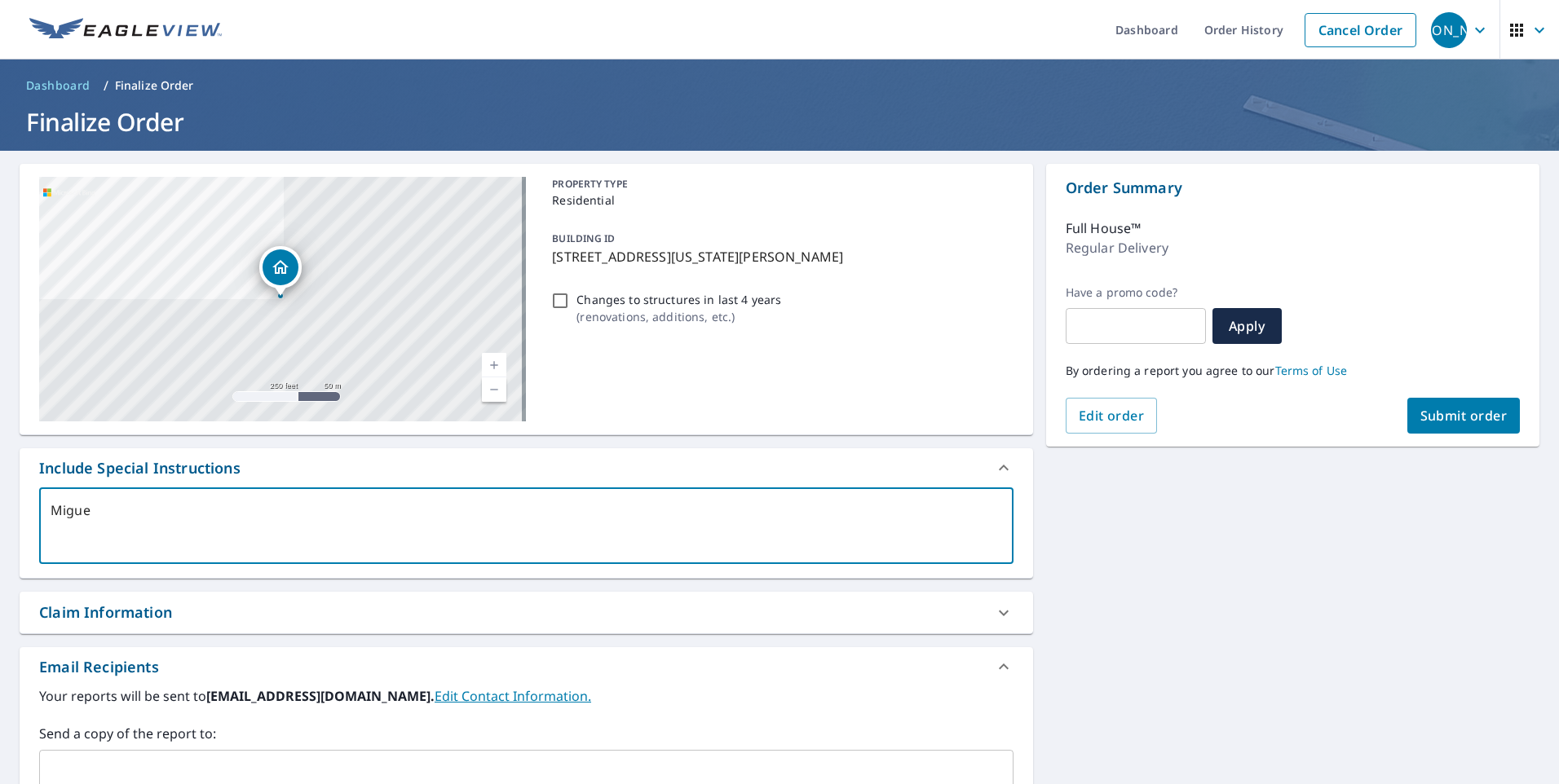
type textarea "Migues"
type textarea "x"
type textarea "Miguesl"
type textarea "x"
type textarea "Migues"
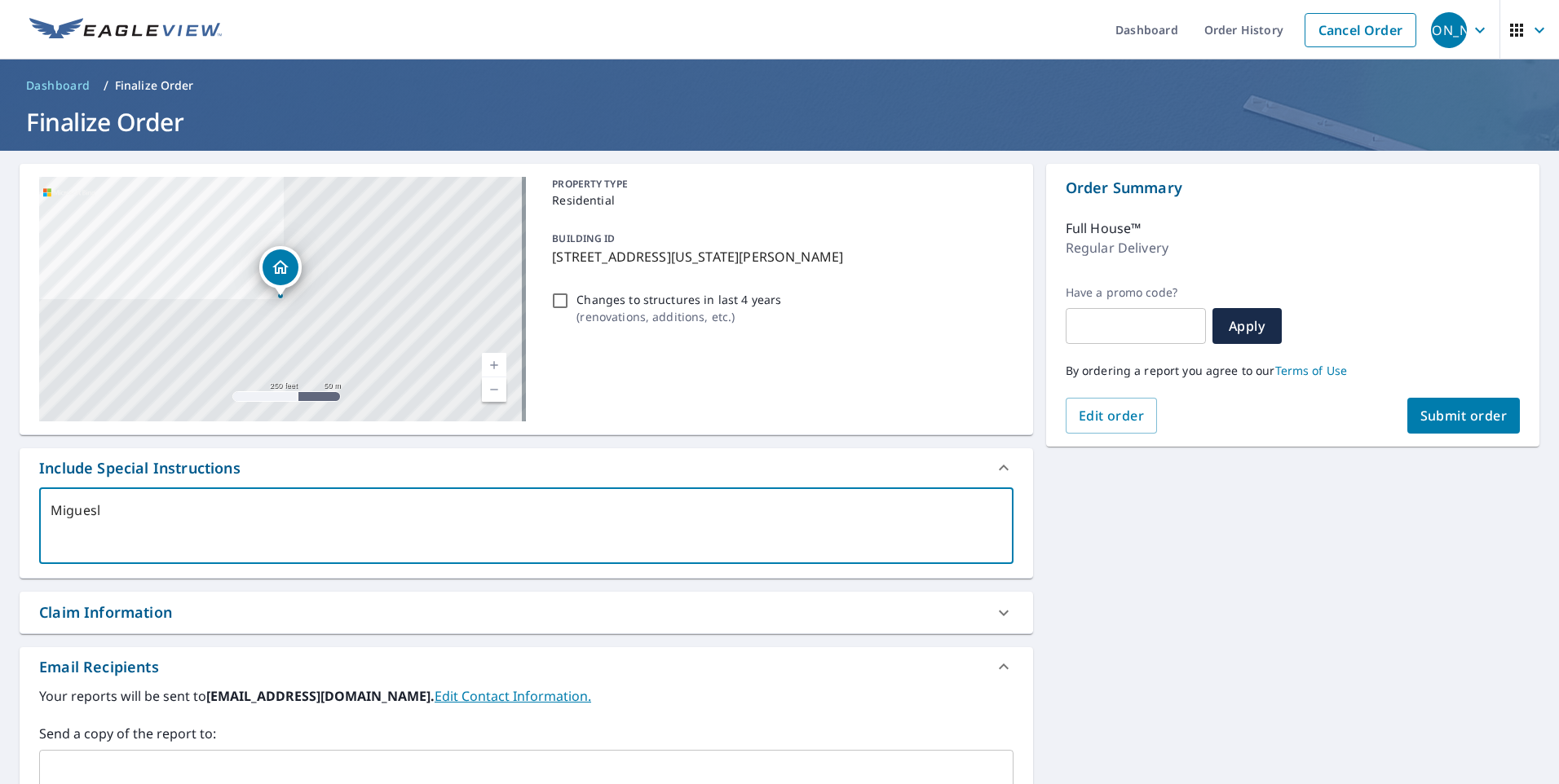
type textarea "x"
type textarea "Migue"
type textarea "x"
type textarea "Miguel"
type textarea "x"
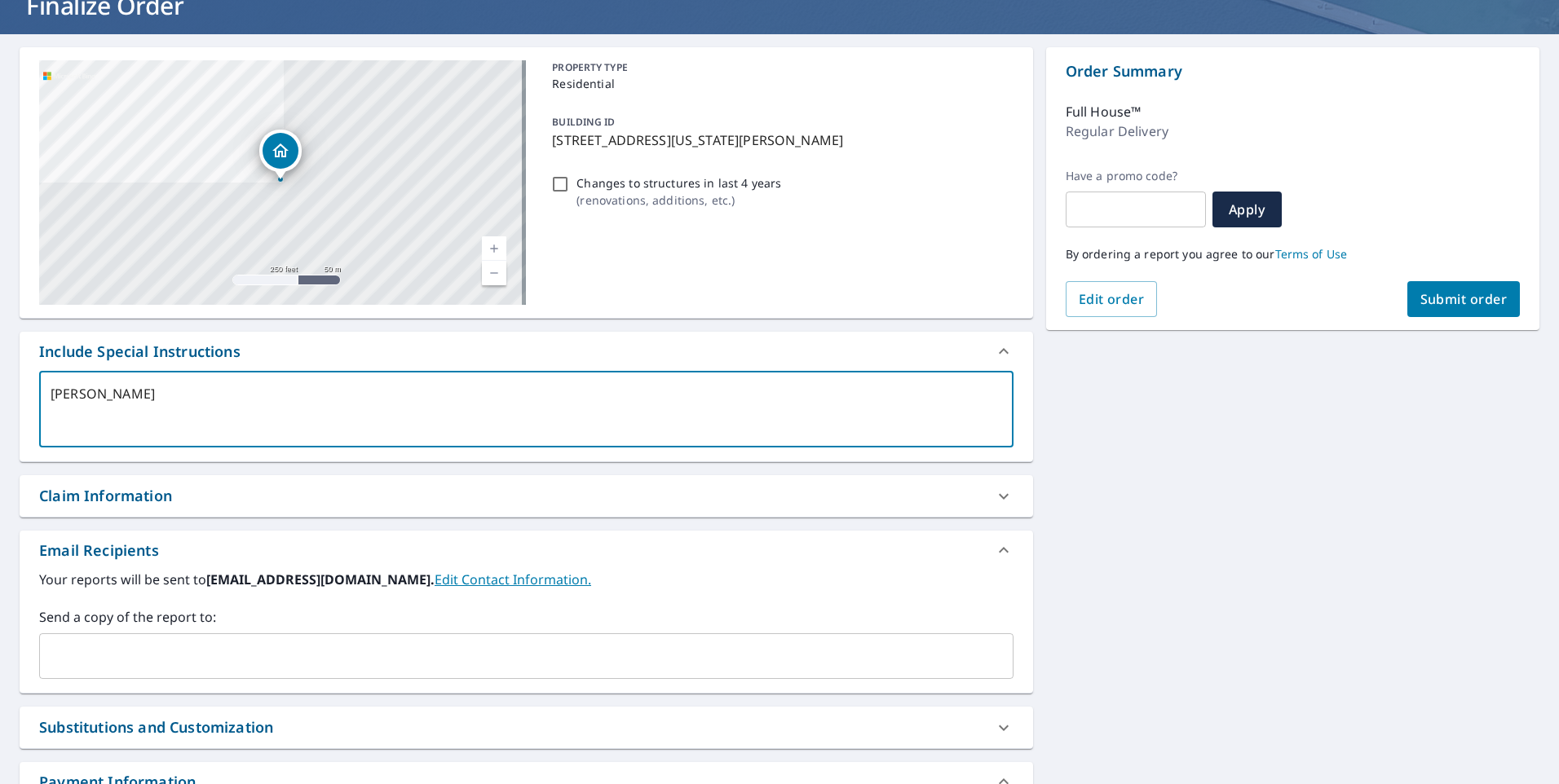
scroll to position [254, 0]
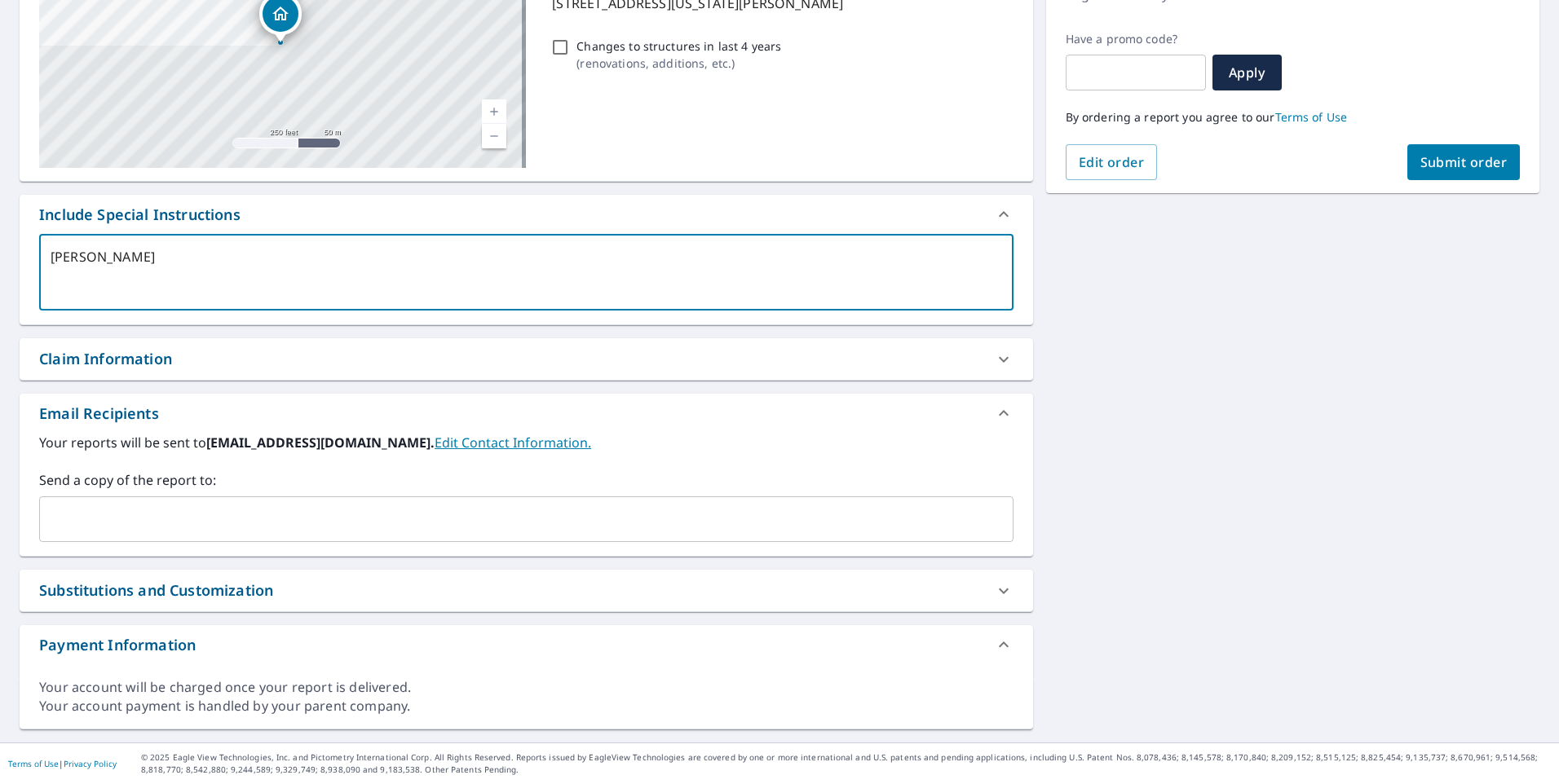
type textarea "Miguel"
type textarea "x"
click at [275, 531] on input "text" at bounding box center [514, 519] width 936 height 31
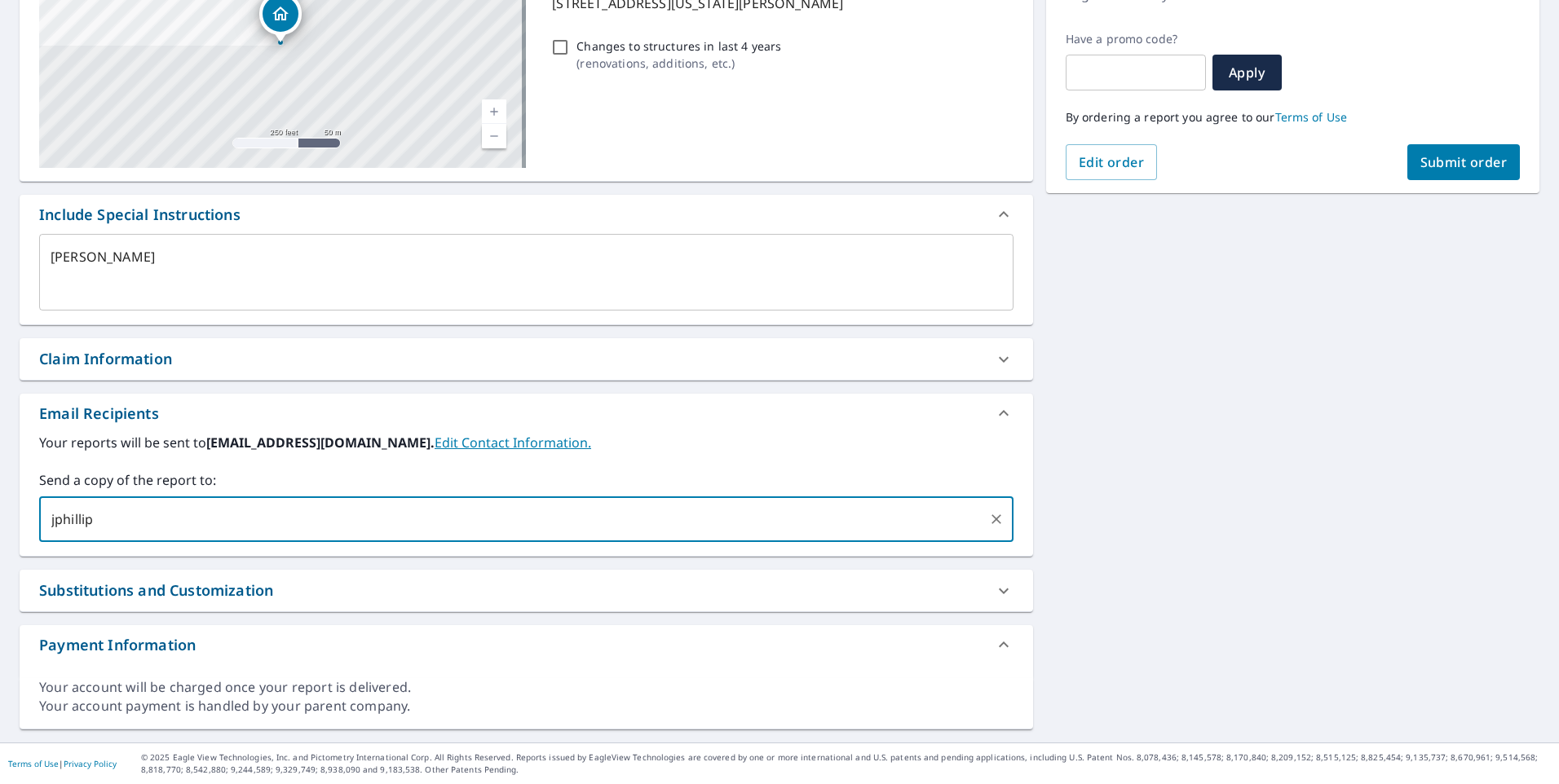
type input "jphillips"
type textarea "x"
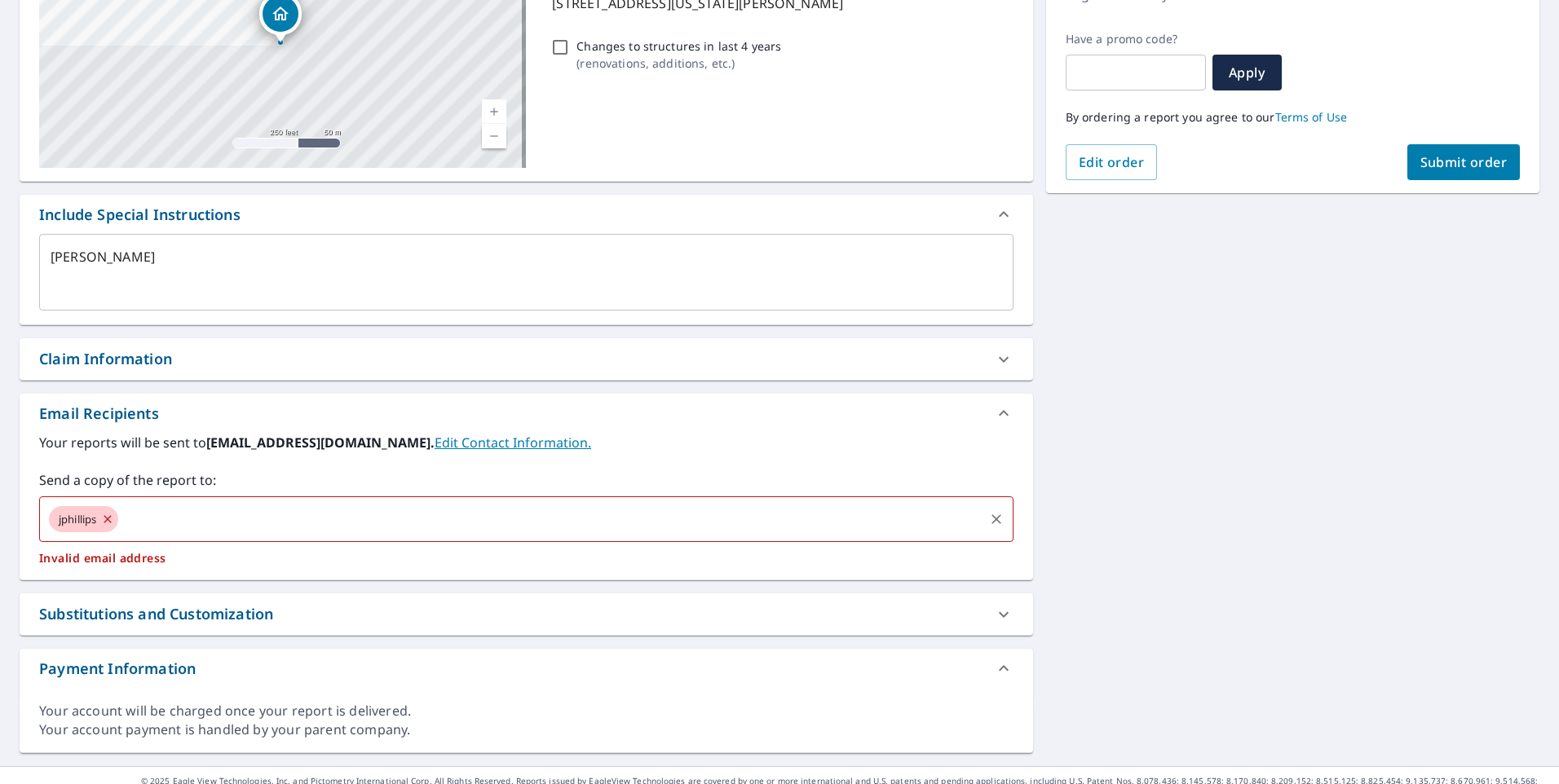
type textarea "x"
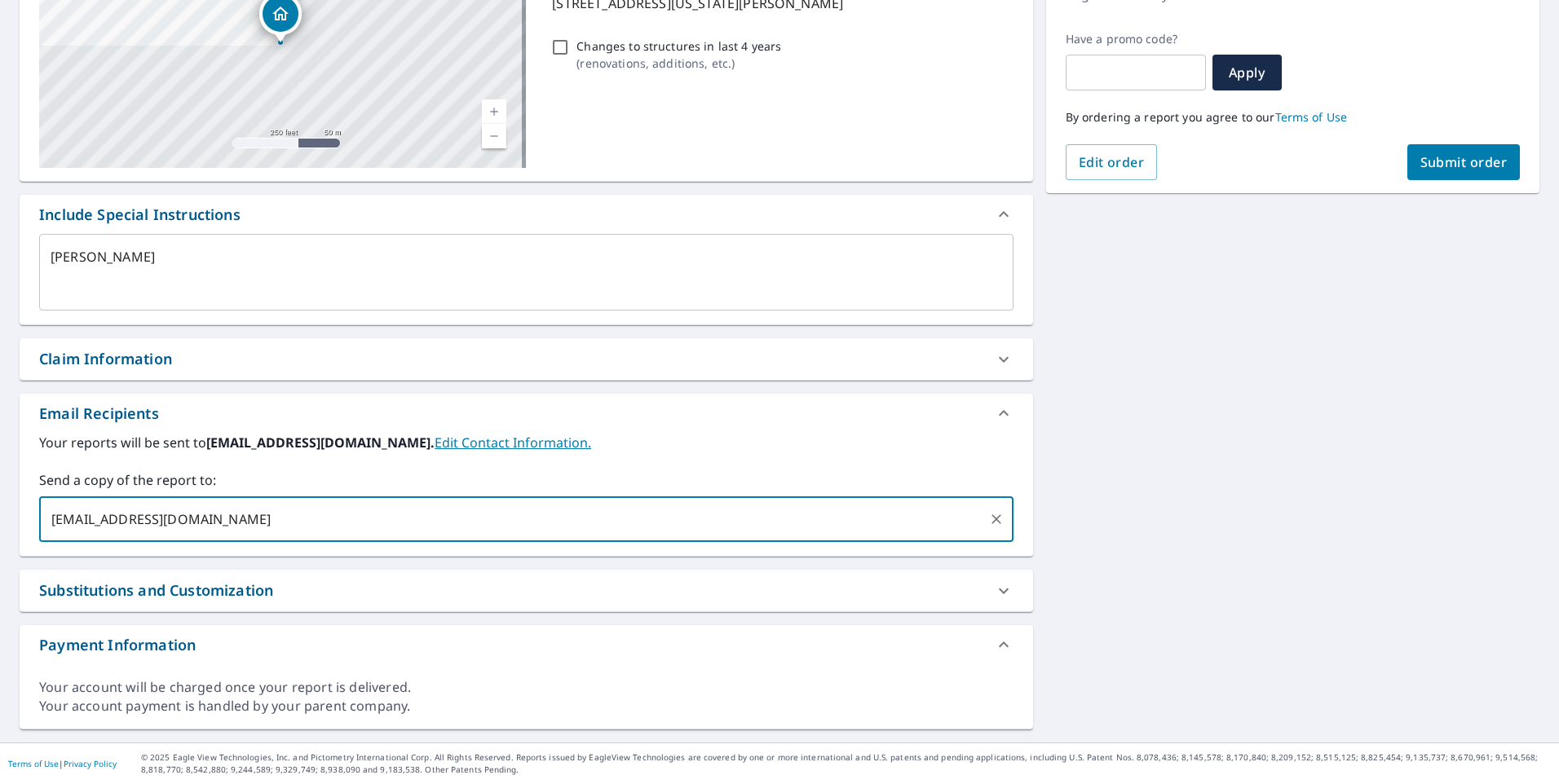
type input "jphillips@guyclee.com"
type textarea "x"
type input "jallen@guyclee.com"
type textarea "x"
click at [1431, 158] on span "Submit order" at bounding box center [1464, 162] width 87 height 18
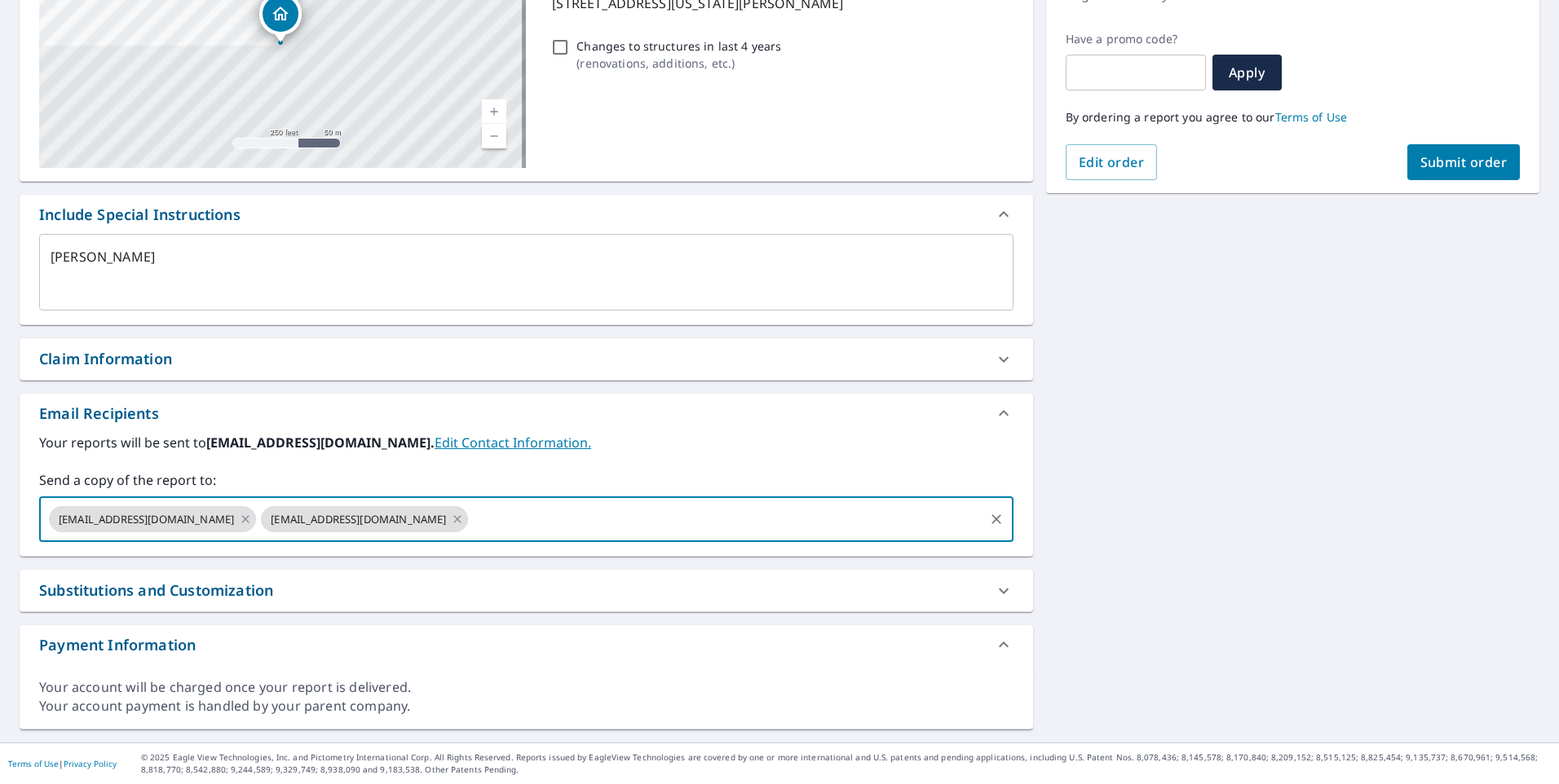
type textarea "x"
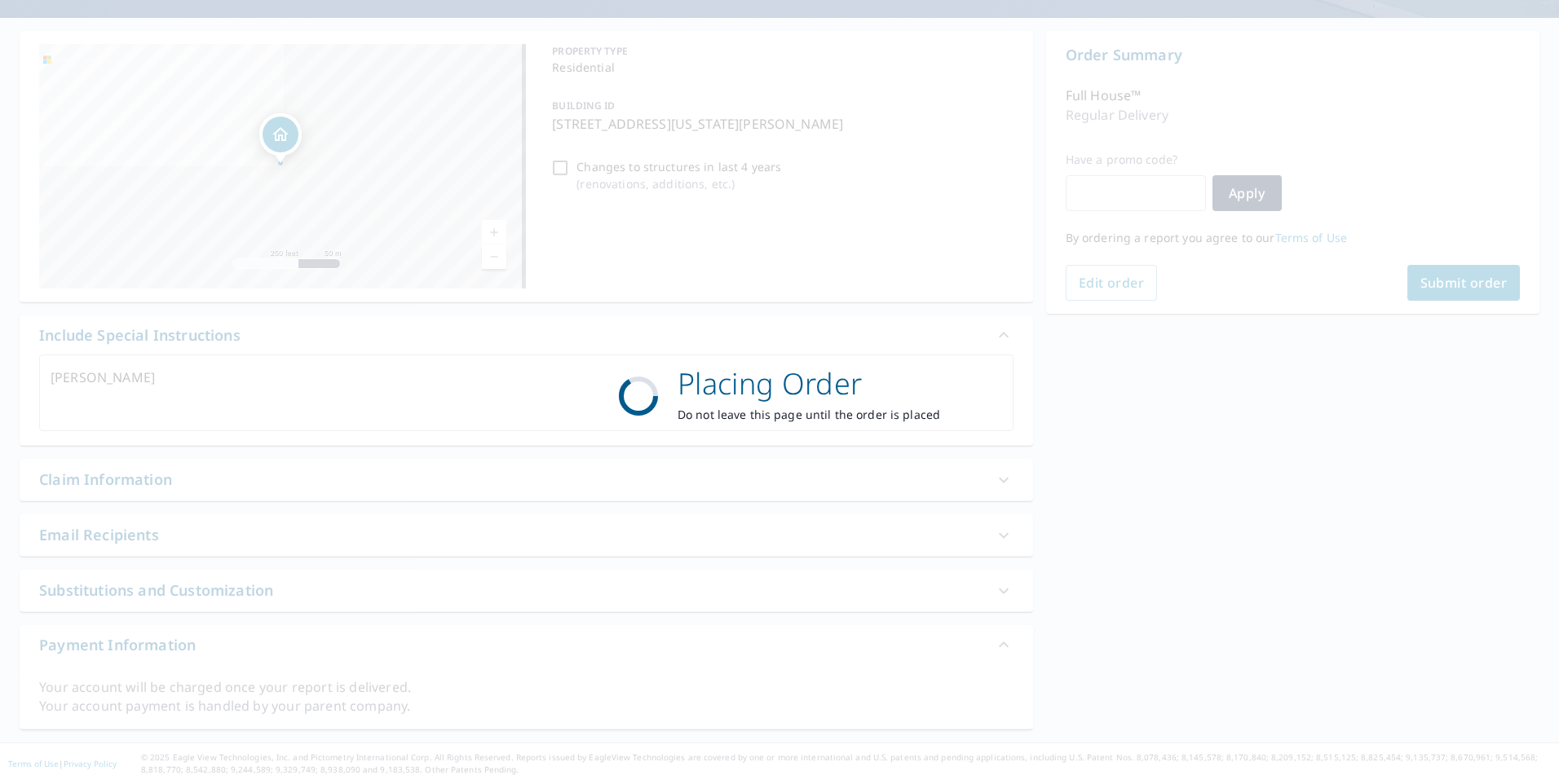
scroll to position [133, 0]
